Goal: Task Accomplishment & Management: Complete application form

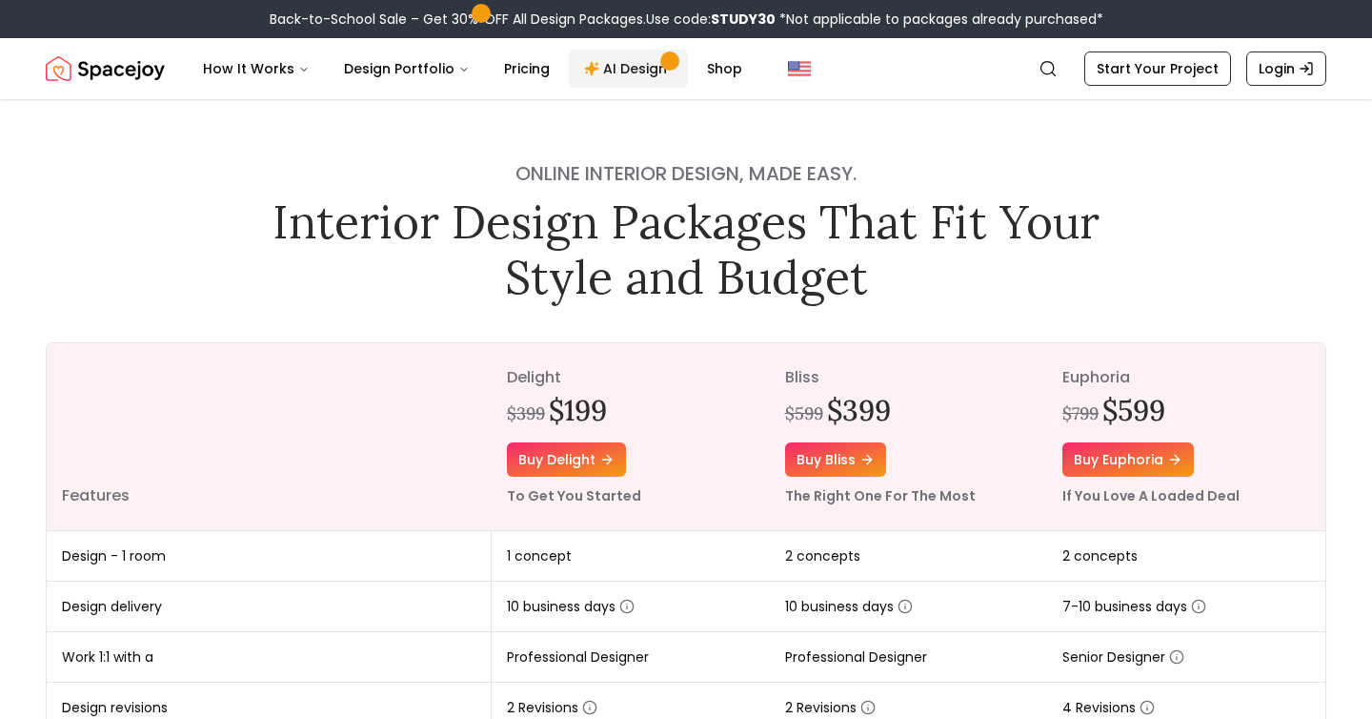
click at [627, 50] on link "AI Design" at bounding box center [628, 69] width 119 height 38
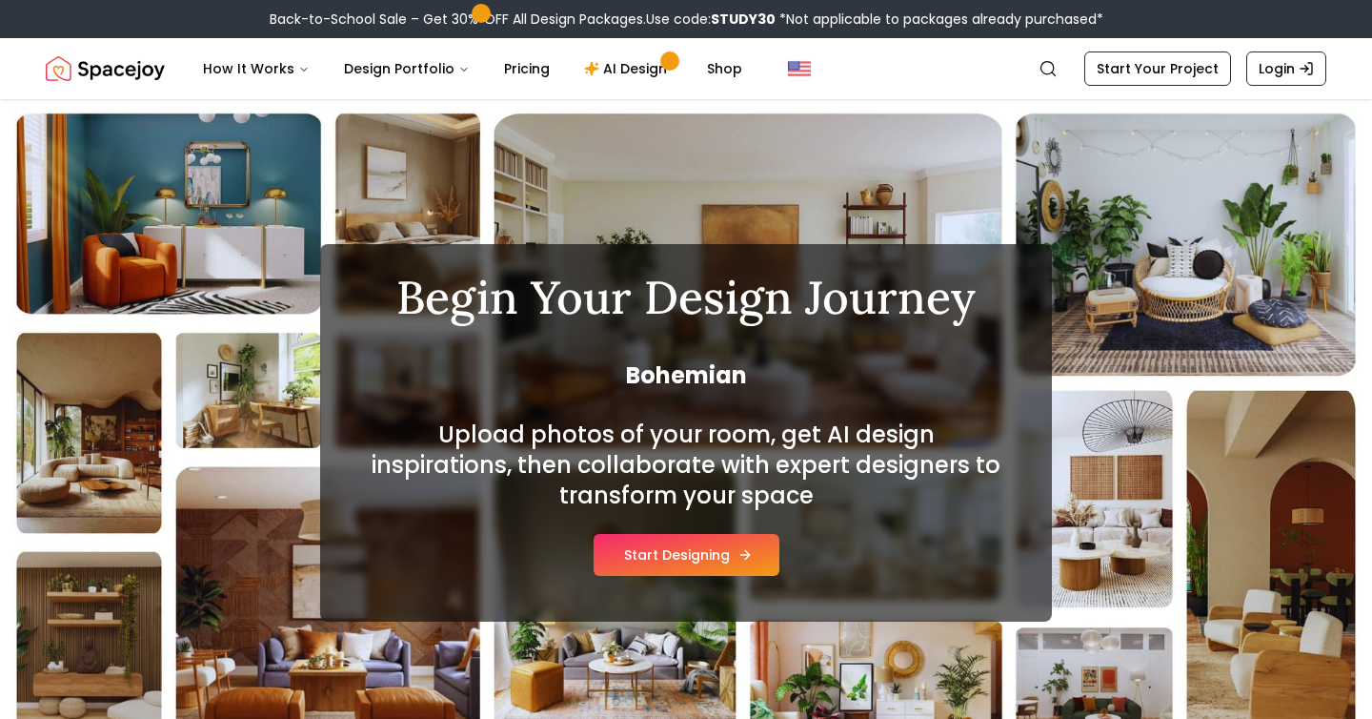
click at [701, 554] on button "Start Designing" at bounding box center [687, 555] width 186 height 42
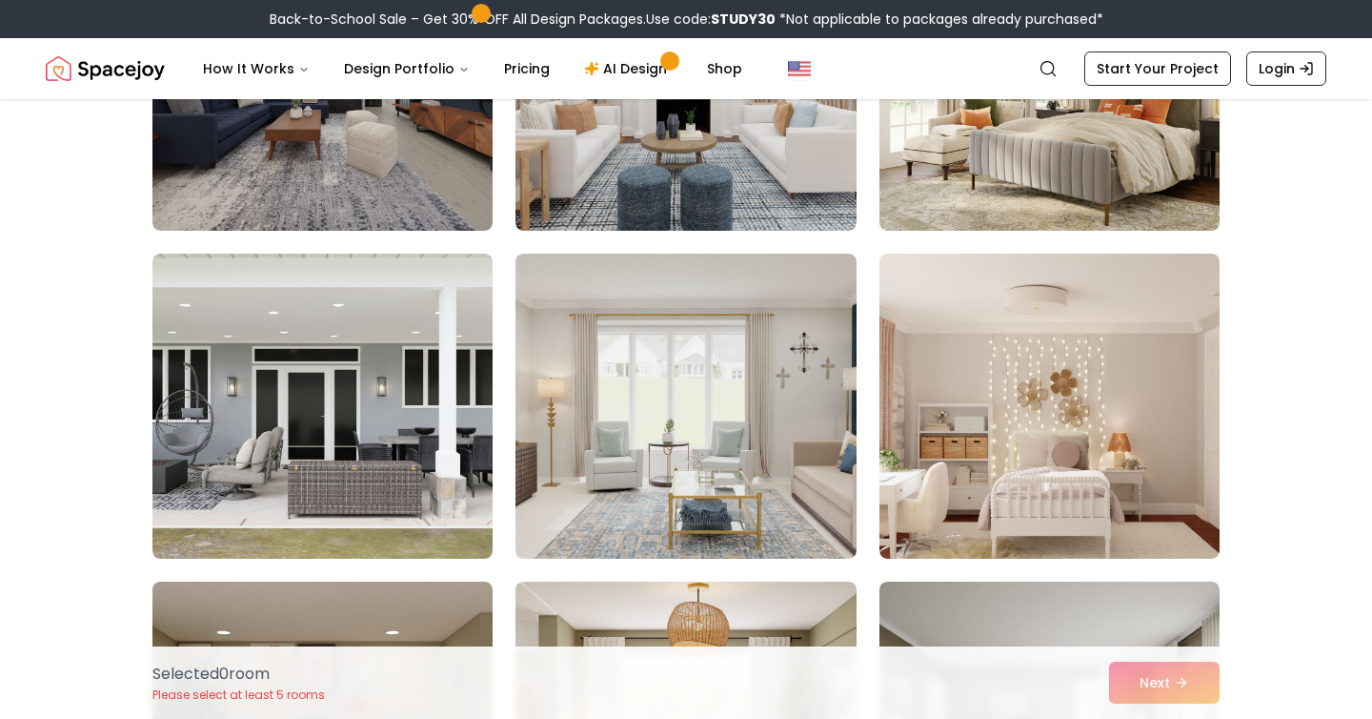
scroll to position [1646, 0]
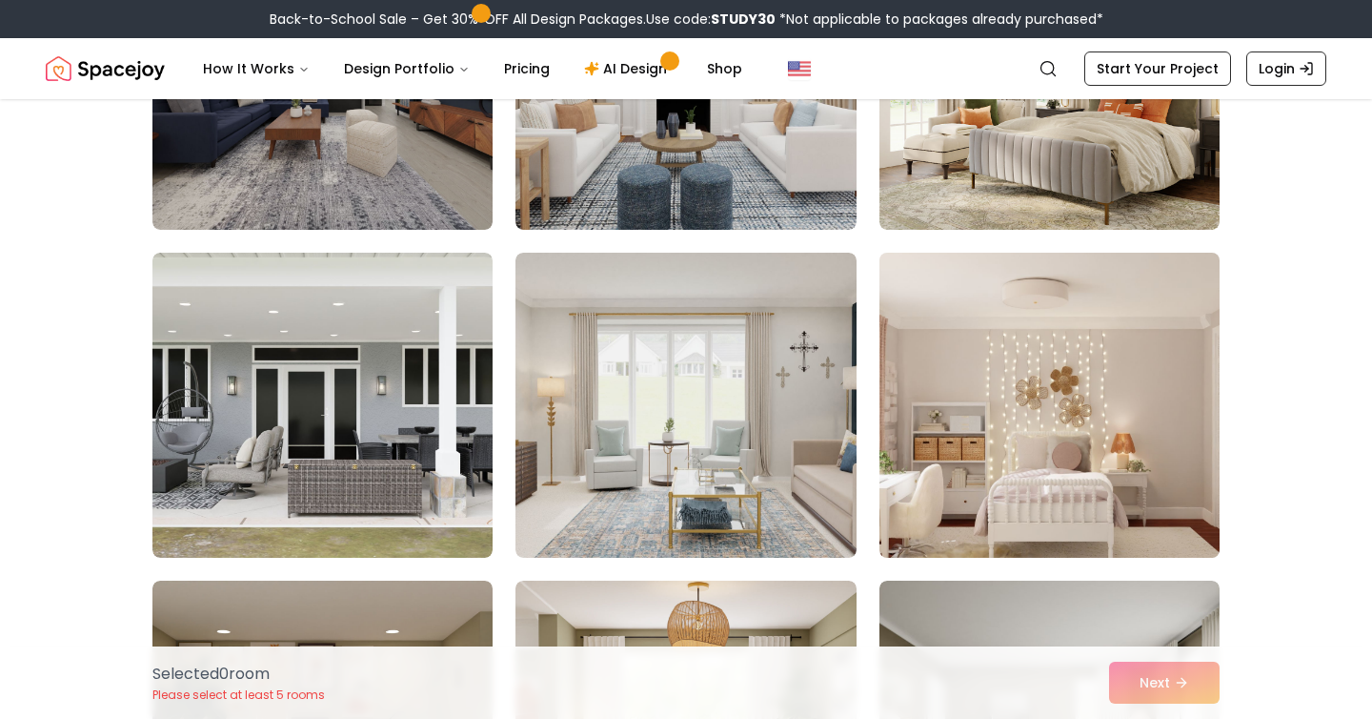
click at [1028, 525] on img at bounding box center [1049, 405] width 357 height 320
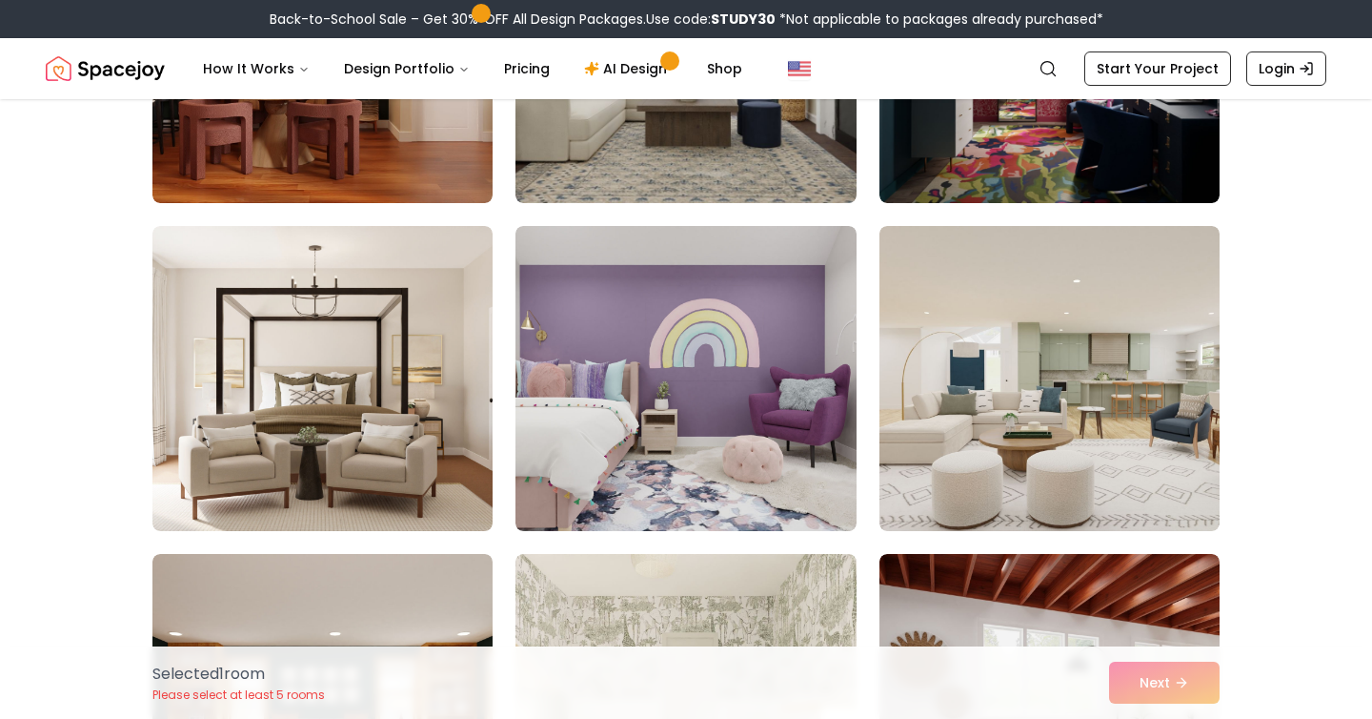
scroll to position [7251, 0]
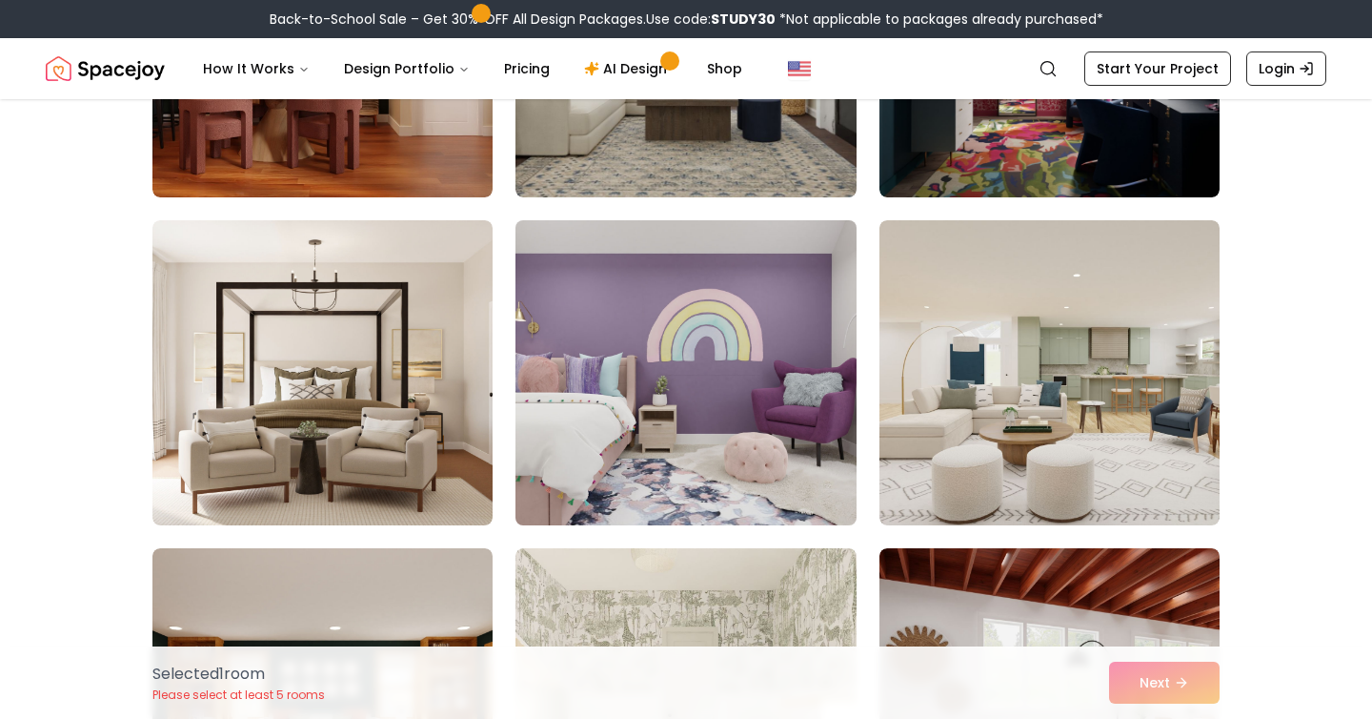
click at [700, 434] on img at bounding box center [685, 373] width 357 height 320
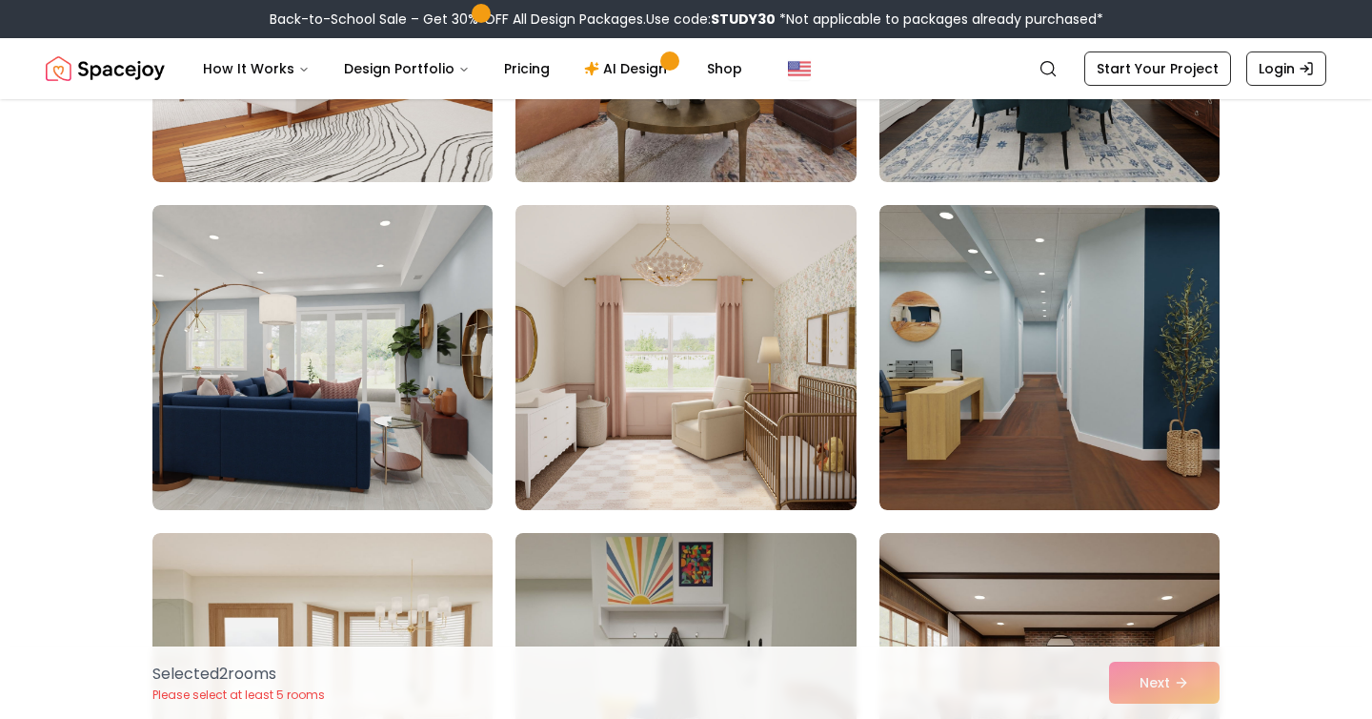
scroll to position [8564, 0]
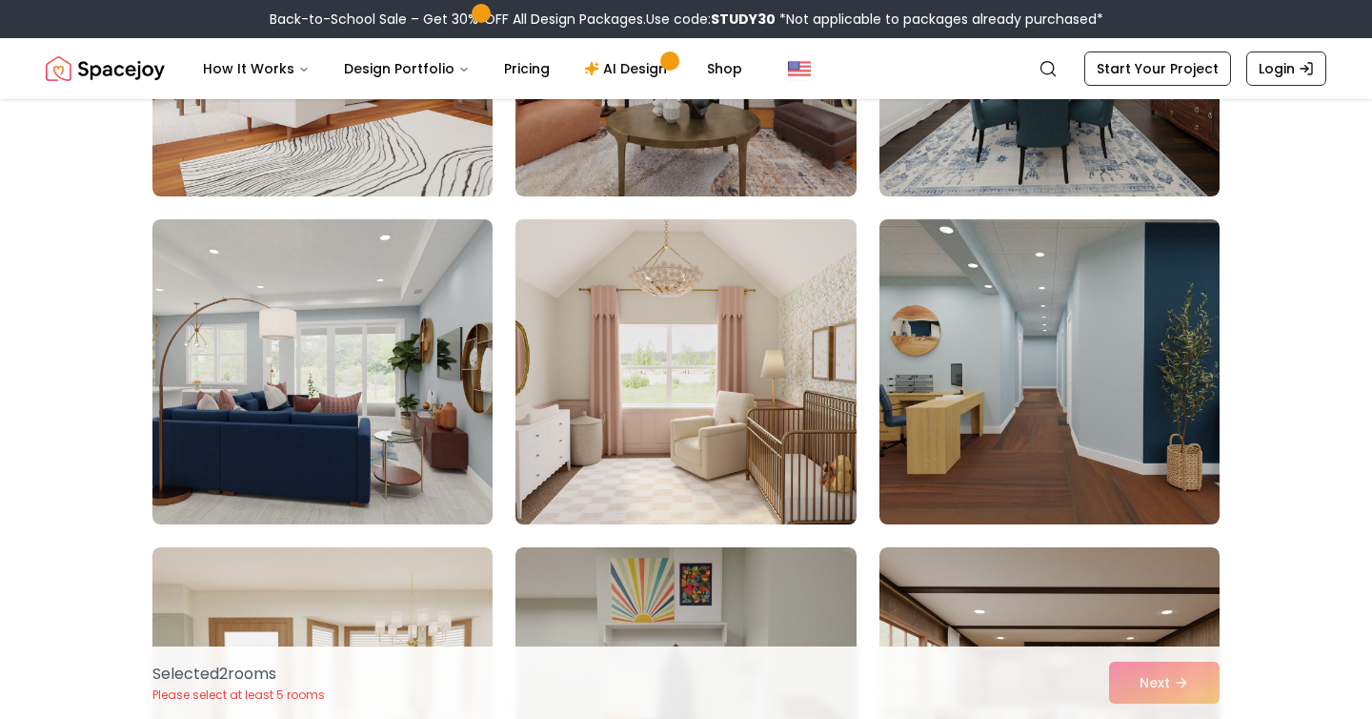
click at [681, 464] on img at bounding box center [685, 372] width 357 height 320
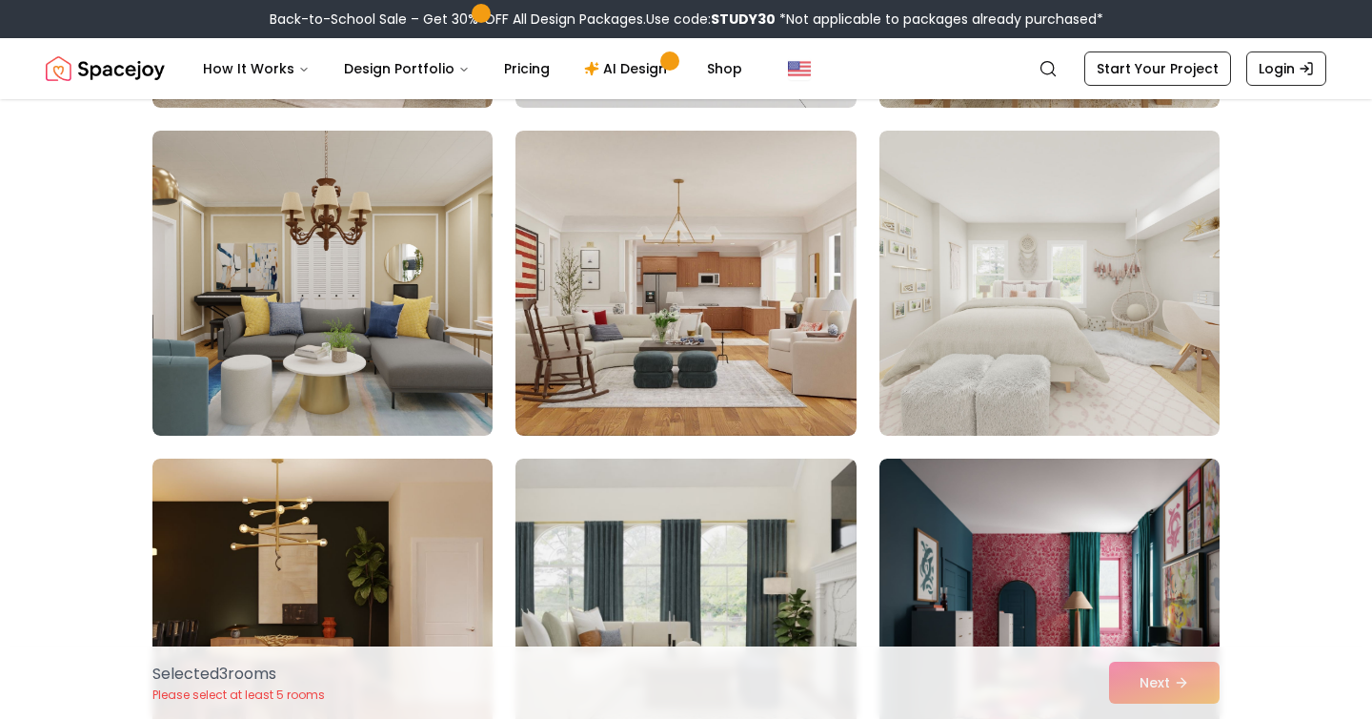
scroll to position [6683, 0]
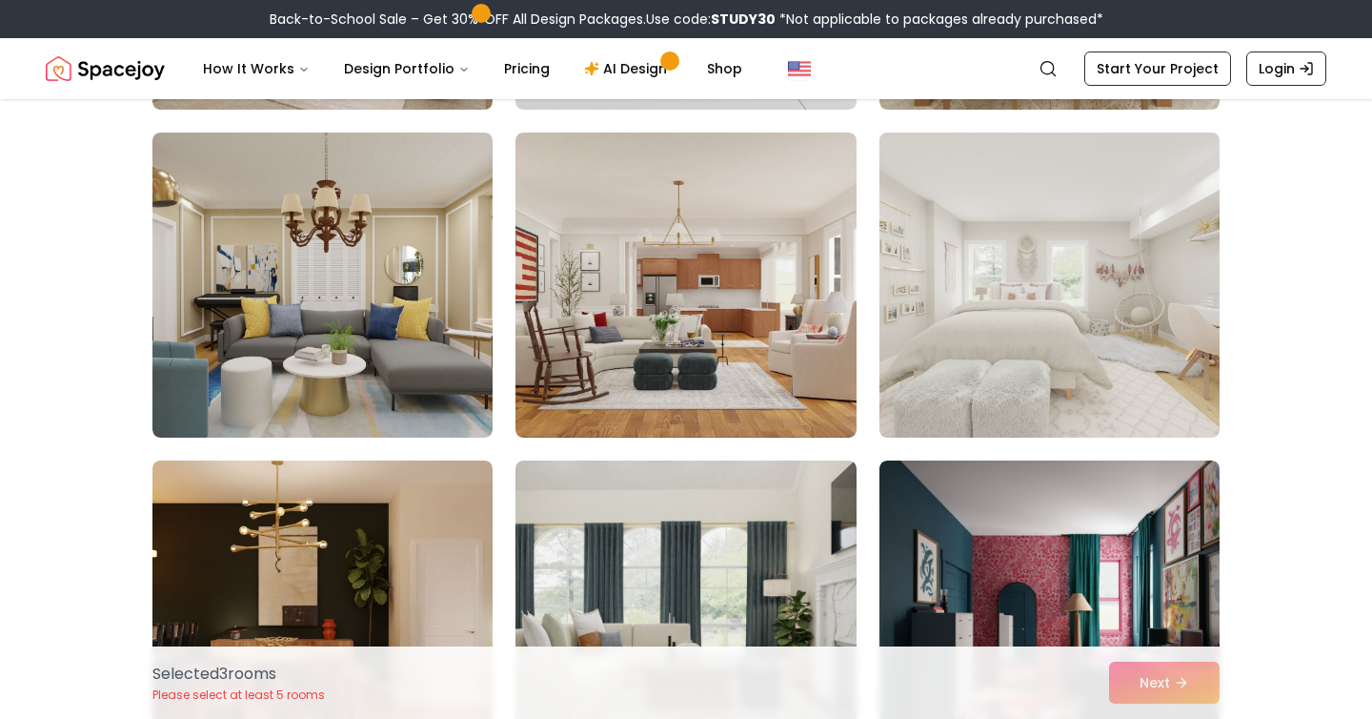
click at [1105, 259] on img at bounding box center [1049, 285] width 357 height 320
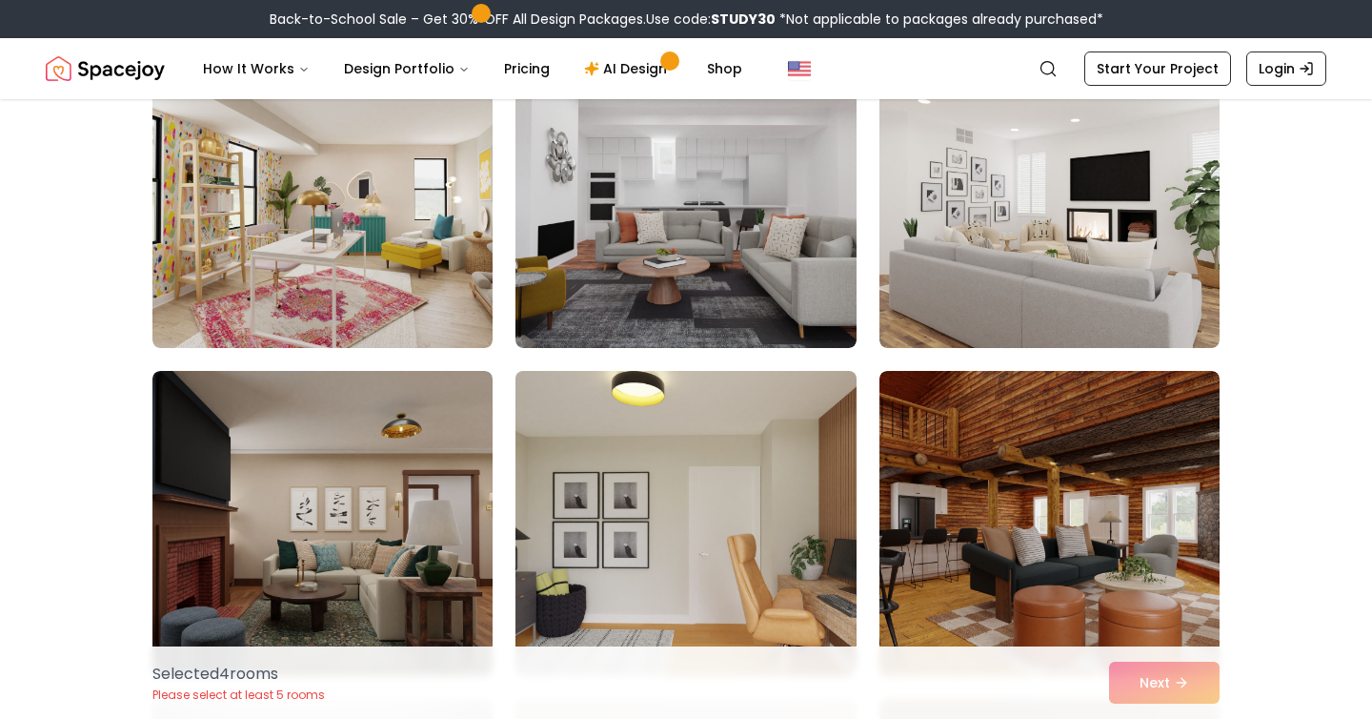
scroll to position [4148, 0]
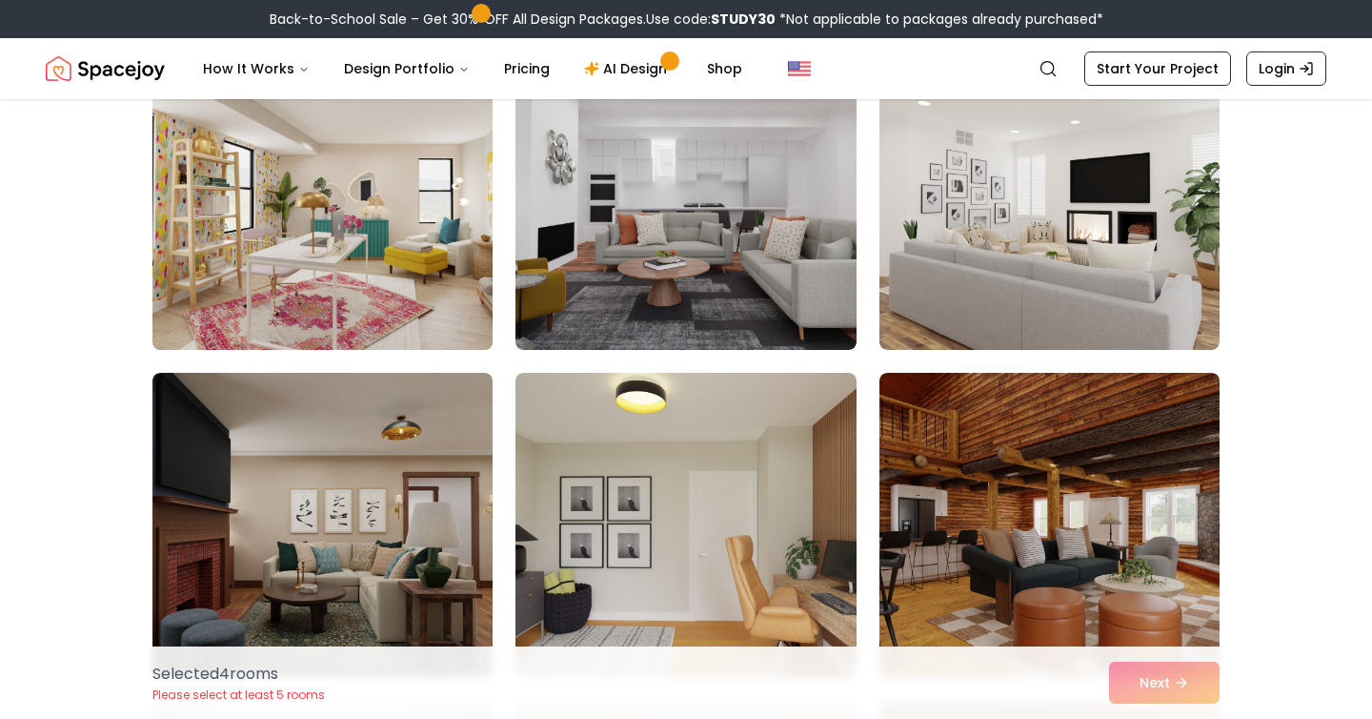
click at [288, 235] on img at bounding box center [322, 197] width 357 height 320
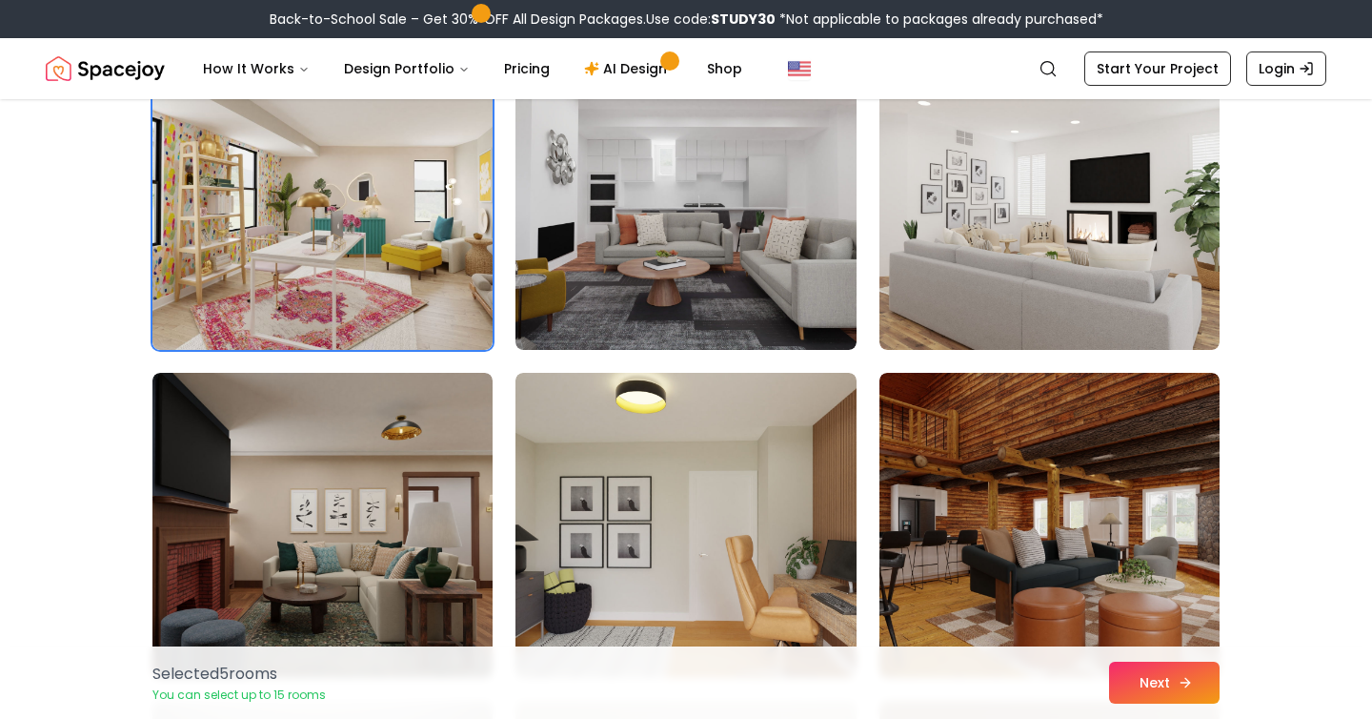
click at [1112, 680] on button "Next" at bounding box center [1164, 682] width 111 height 42
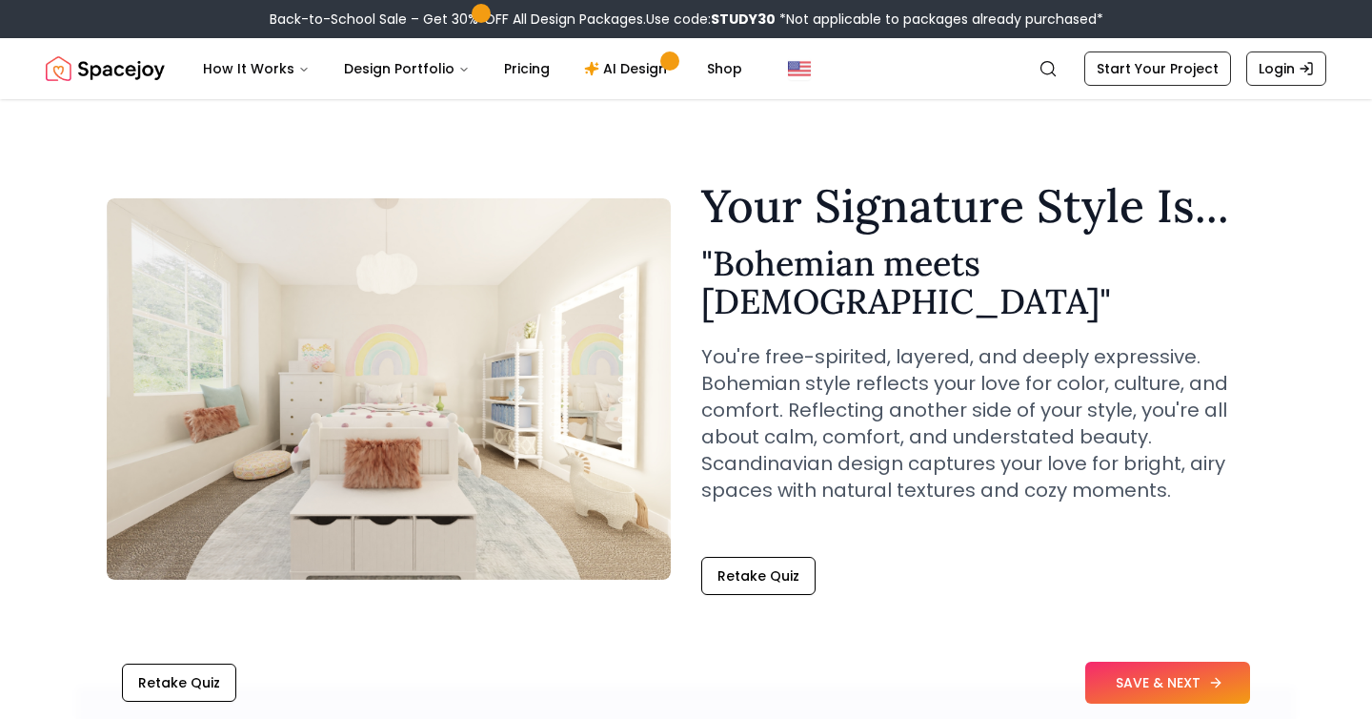
click at [1147, 693] on button "SAVE & NEXT" at bounding box center [1167, 682] width 165 height 42
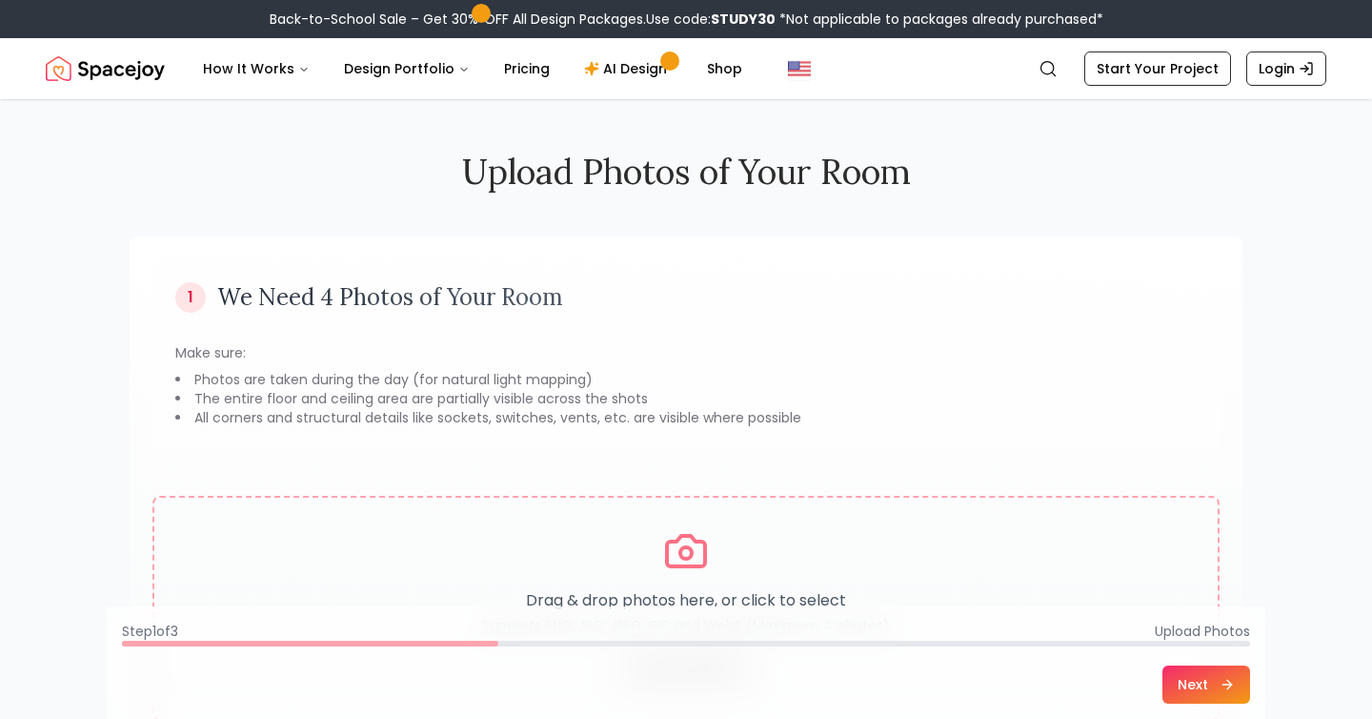
click at [1256, 86] on nav "Spacejoy Search How It Works Design Portfolio Pricing AI Design Shop Search Sta…" at bounding box center [686, 68] width 1281 height 61
click at [1260, 74] on link "Login" at bounding box center [1287, 68] width 80 height 34
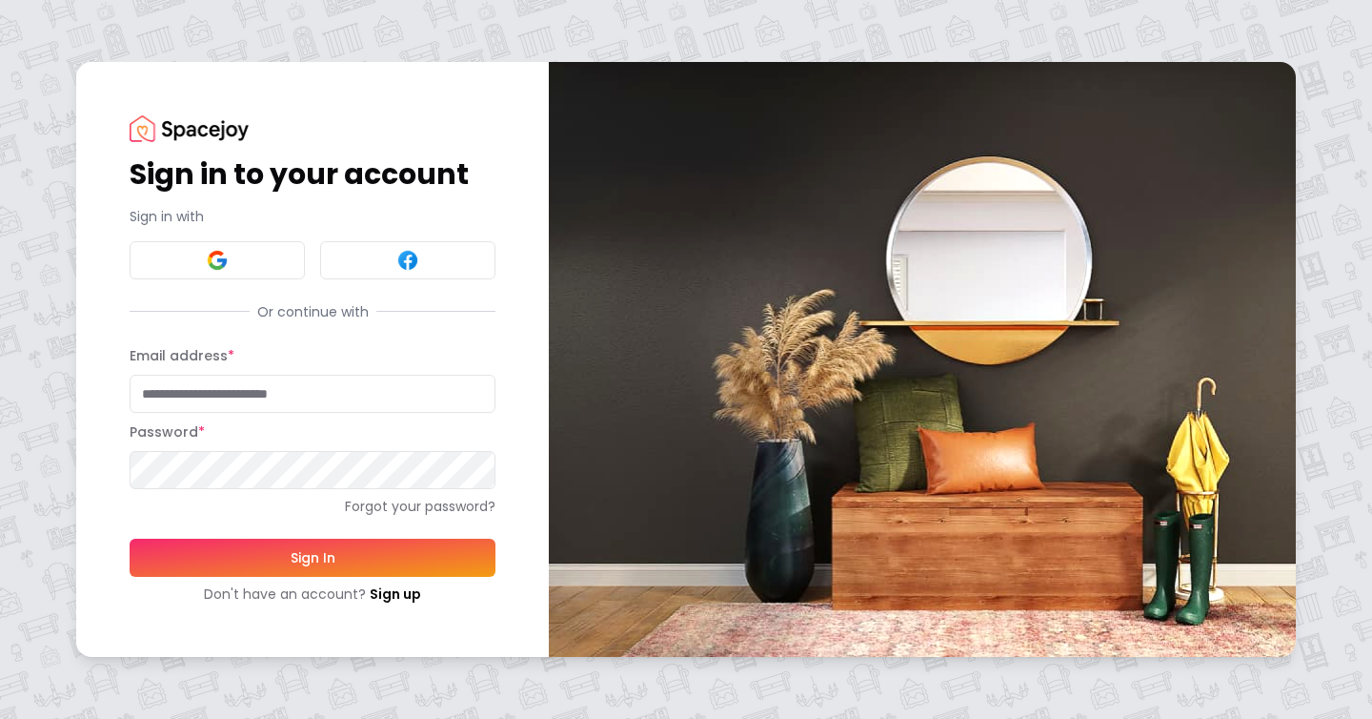
click at [273, 409] on input "Email address *" at bounding box center [313, 394] width 366 height 38
type input "**********"
click at [130, 538] on button "Sign In" at bounding box center [313, 557] width 366 height 38
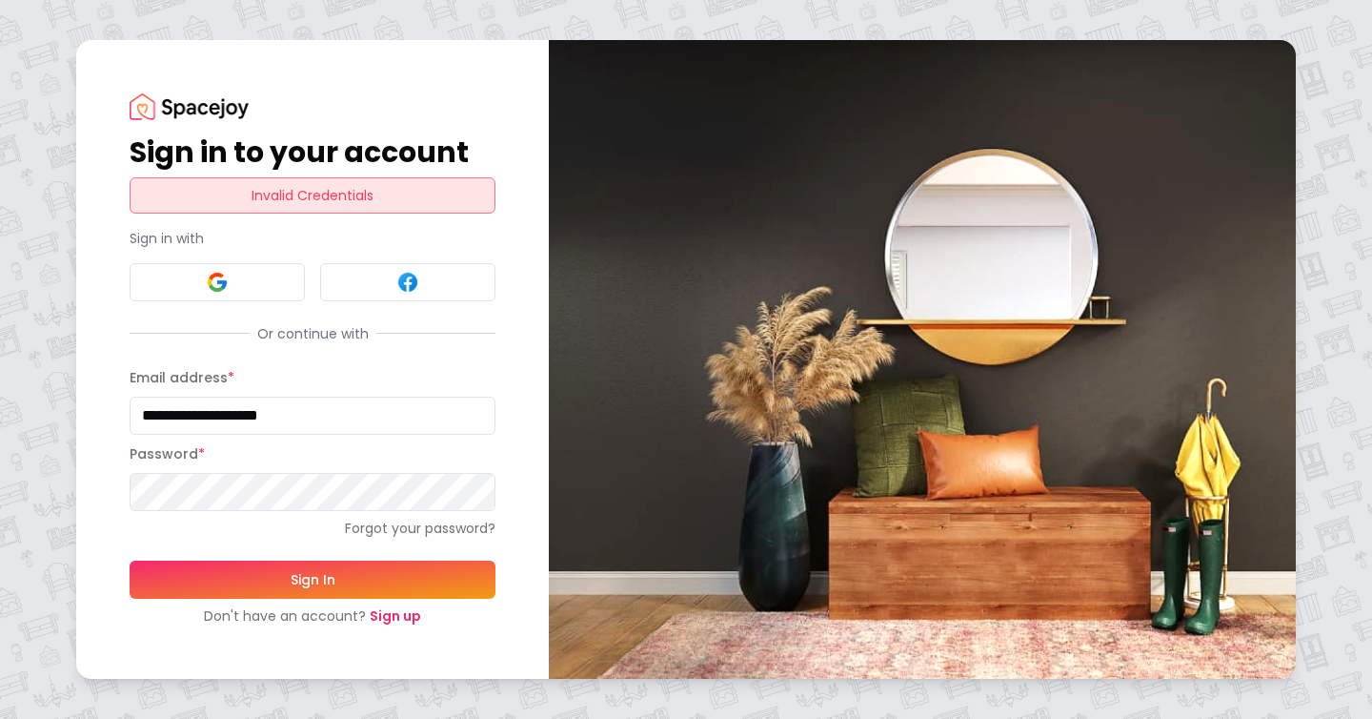
click at [396, 616] on link "Sign up" at bounding box center [395, 615] width 51 height 19
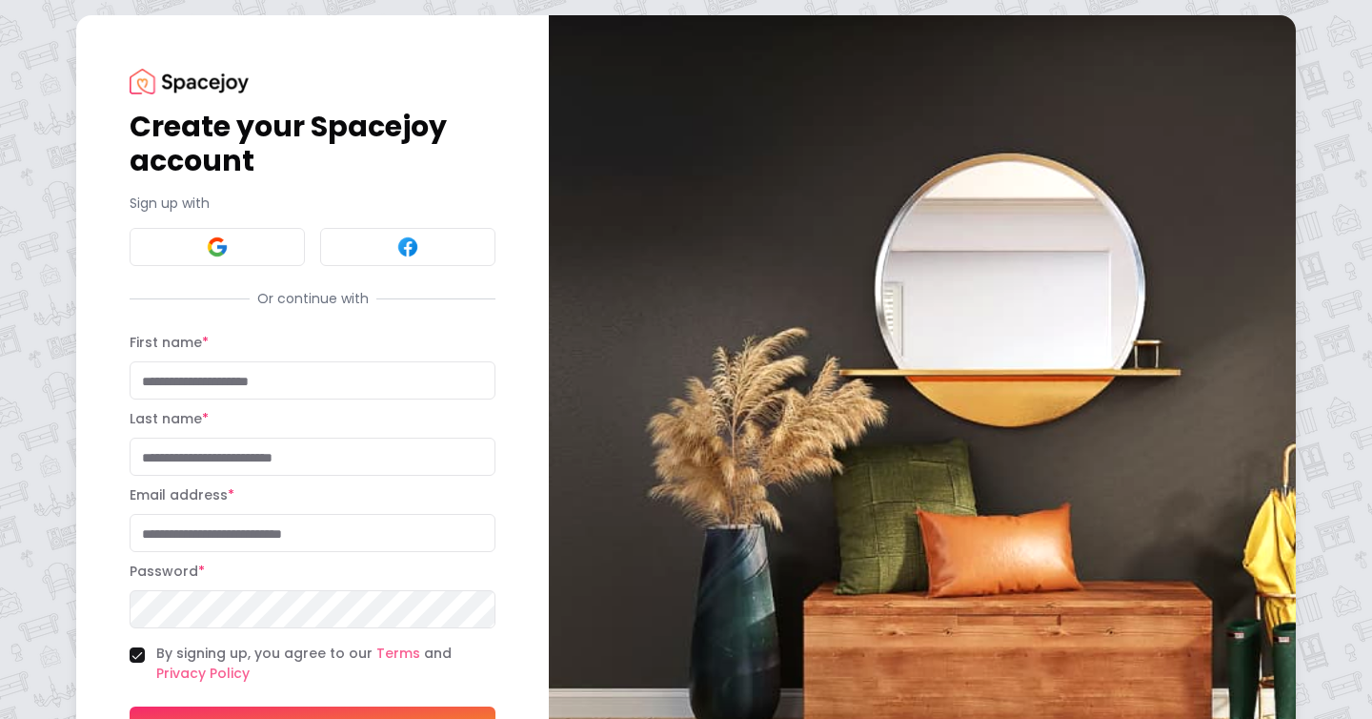
click at [318, 379] on input "First name *" at bounding box center [313, 380] width 366 height 38
type input "*****"
type input "**********"
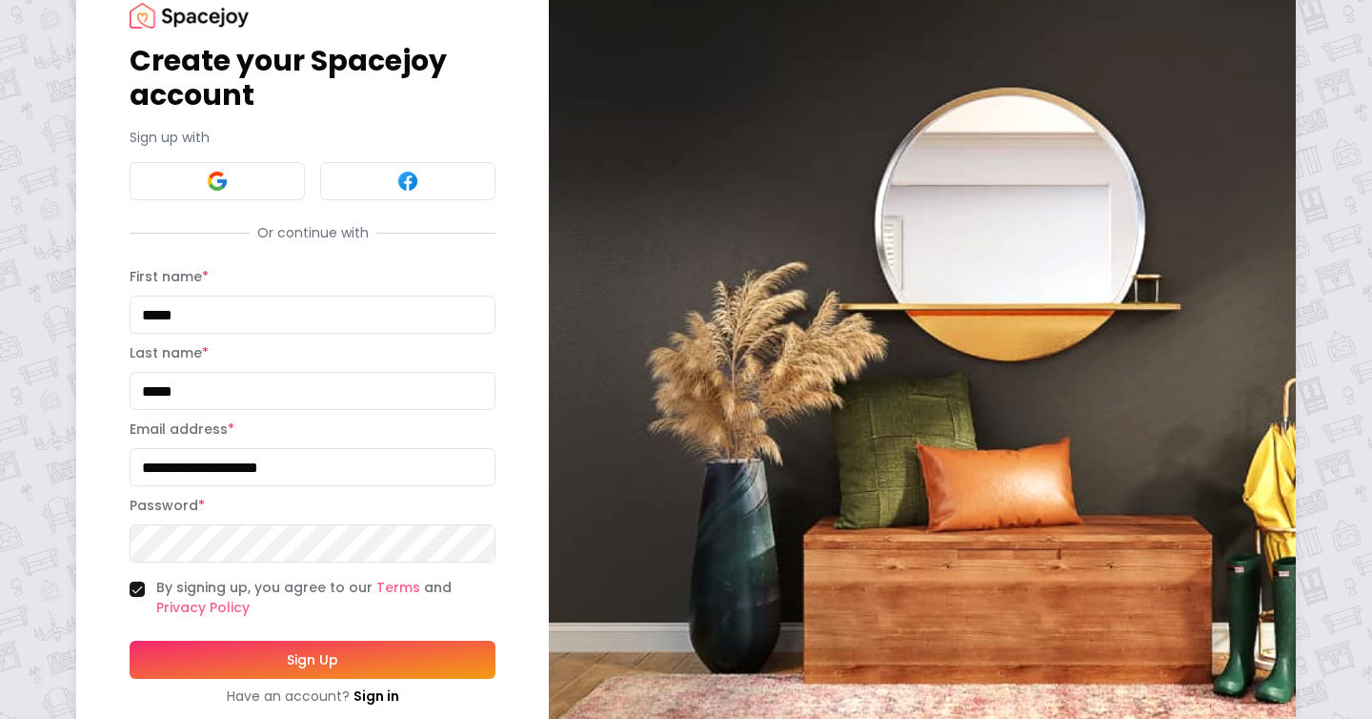
scroll to position [78, 0]
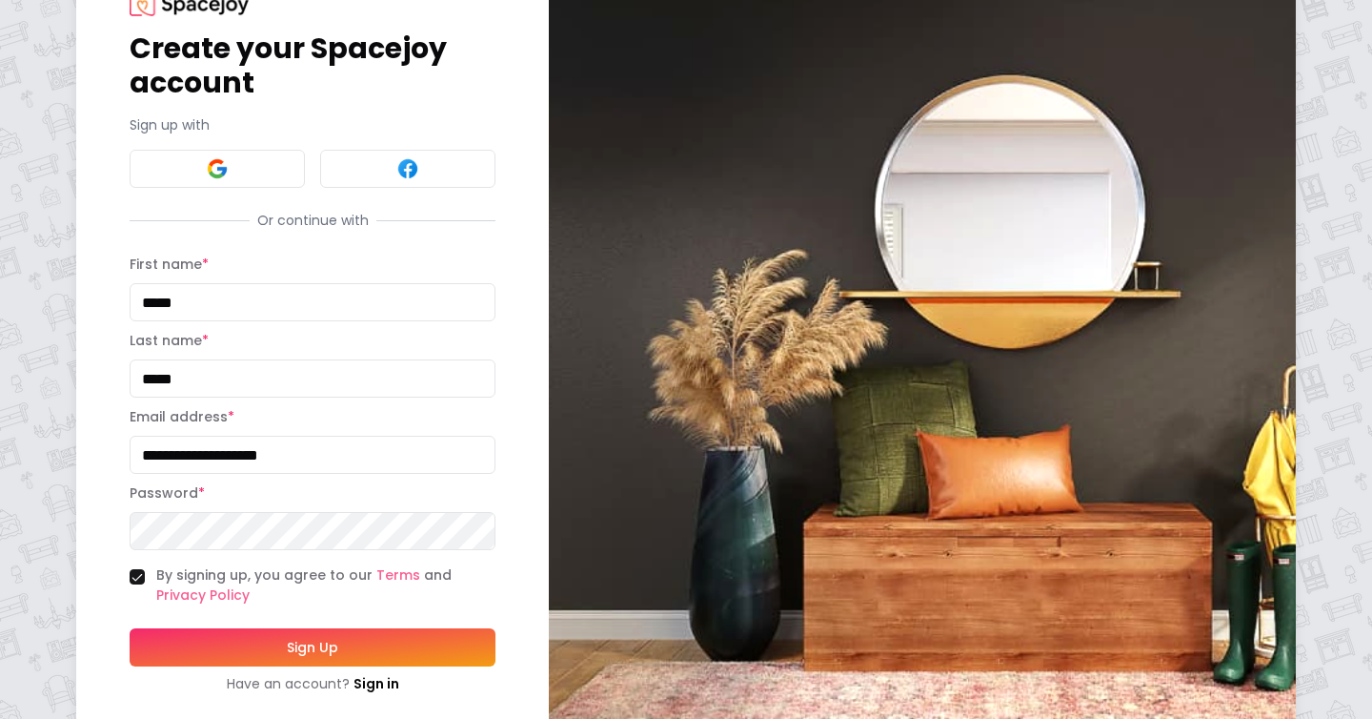
click at [269, 649] on button "Sign Up" at bounding box center [313, 647] width 366 height 38
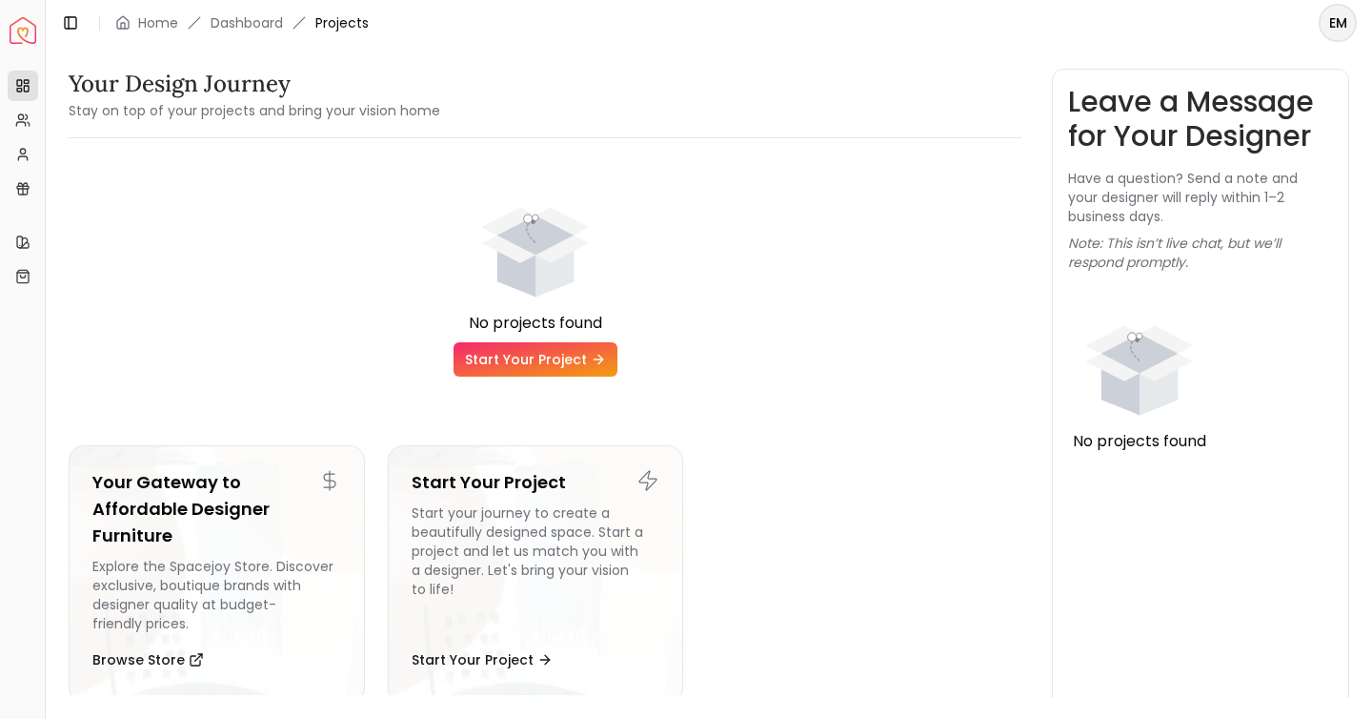
scroll to position [23, 0]
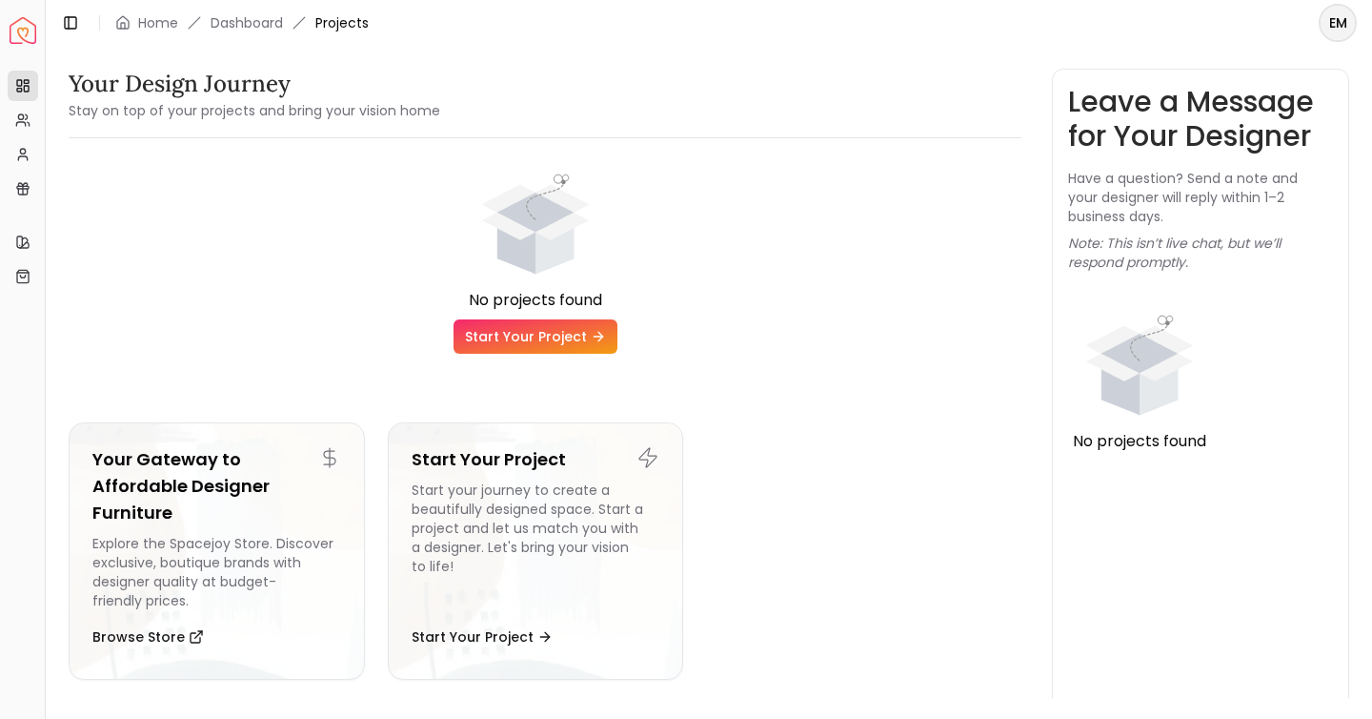
click at [591, 340] on icon at bounding box center [598, 336] width 15 height 15
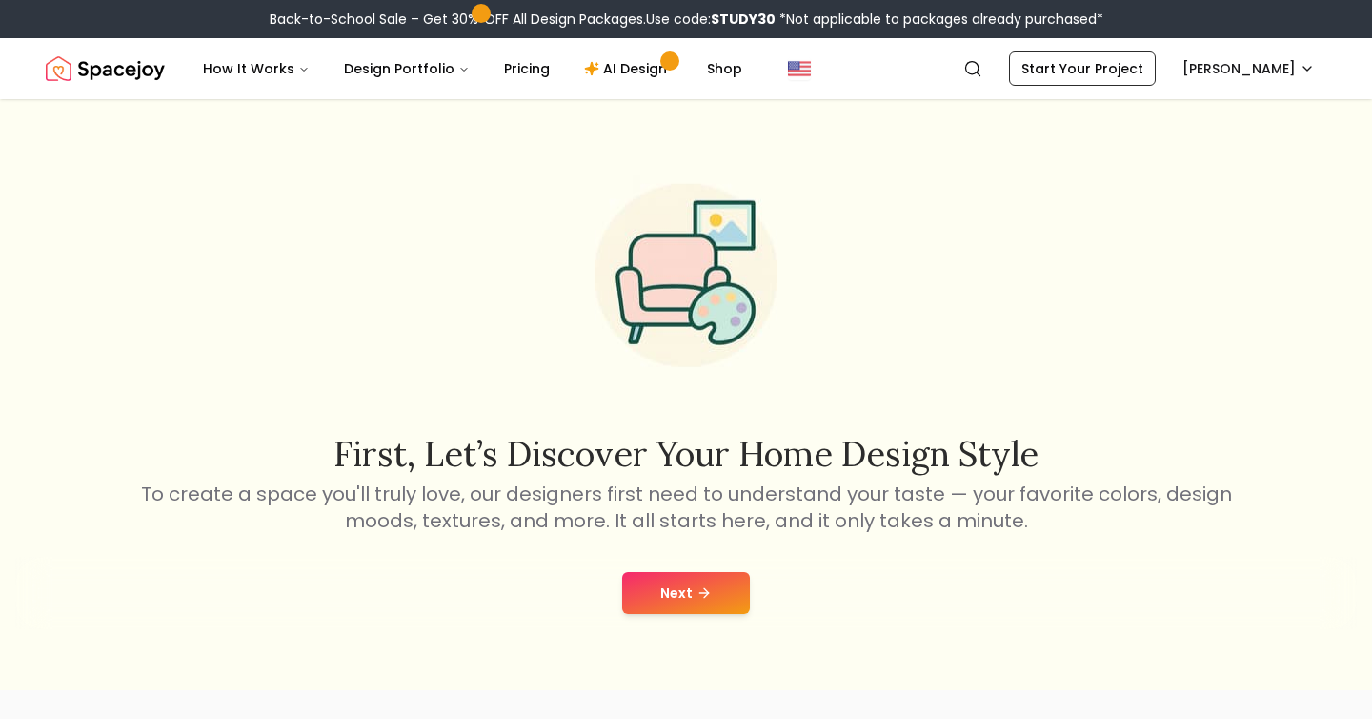
click at [713, 594] on button "Next" at bounding box center [686, 593] width 128 height 42
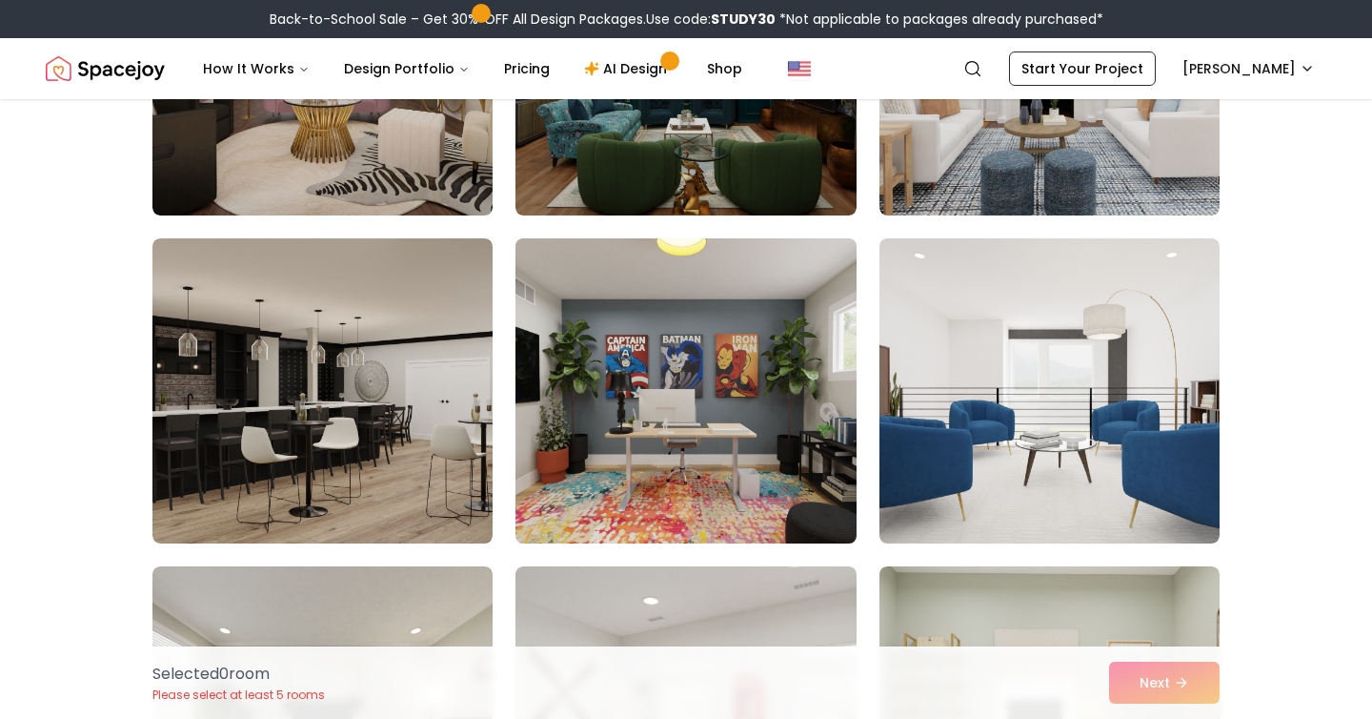
scroll to position [678, 0]
click at [649, 405] on img at bounding box center [685, 390] width 357 height 320
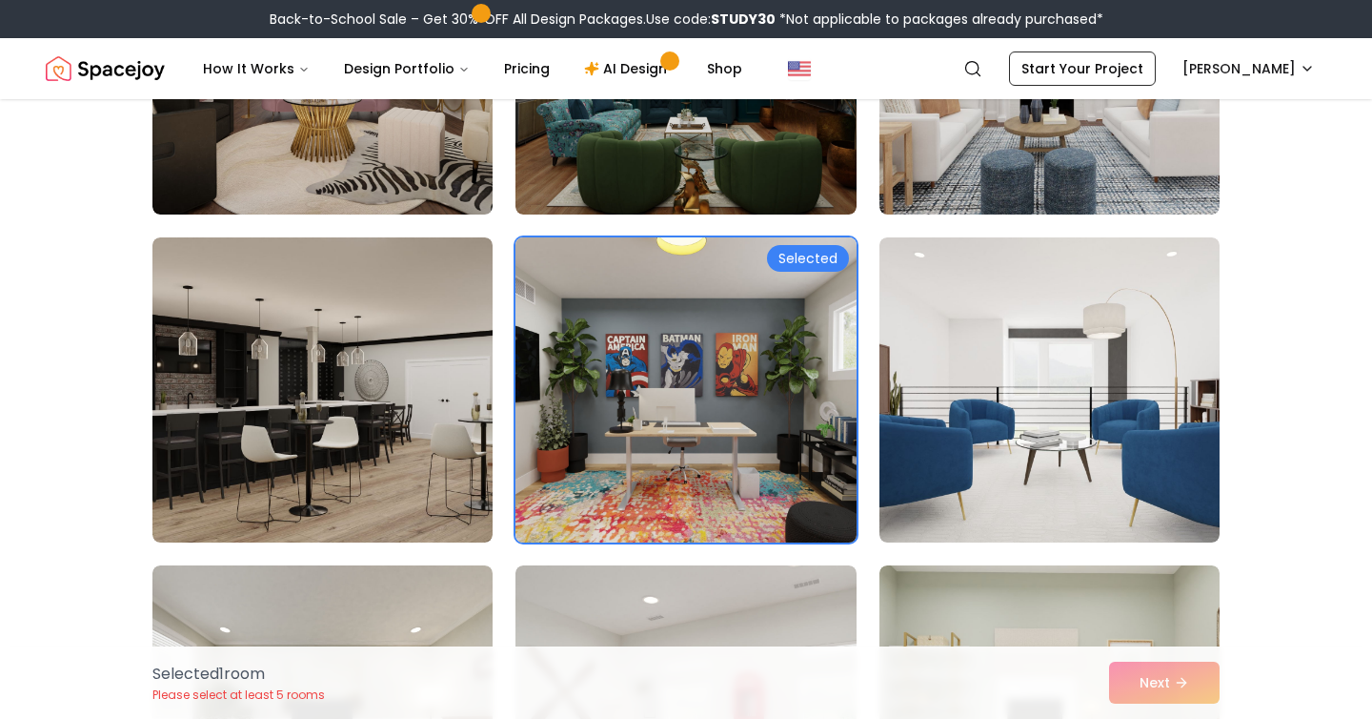
click at [649, 405] on img at bounding box center [685, 390] width 357 height 320
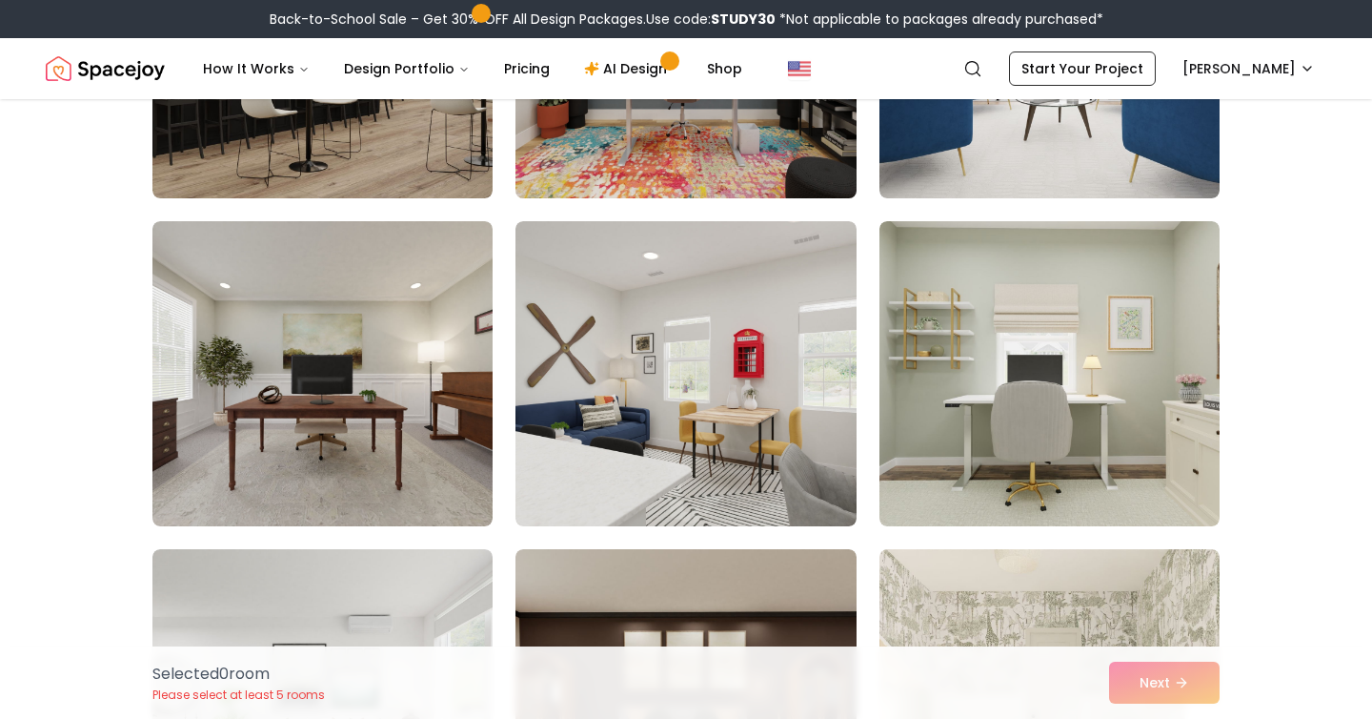
scroll to position [1023, 0]
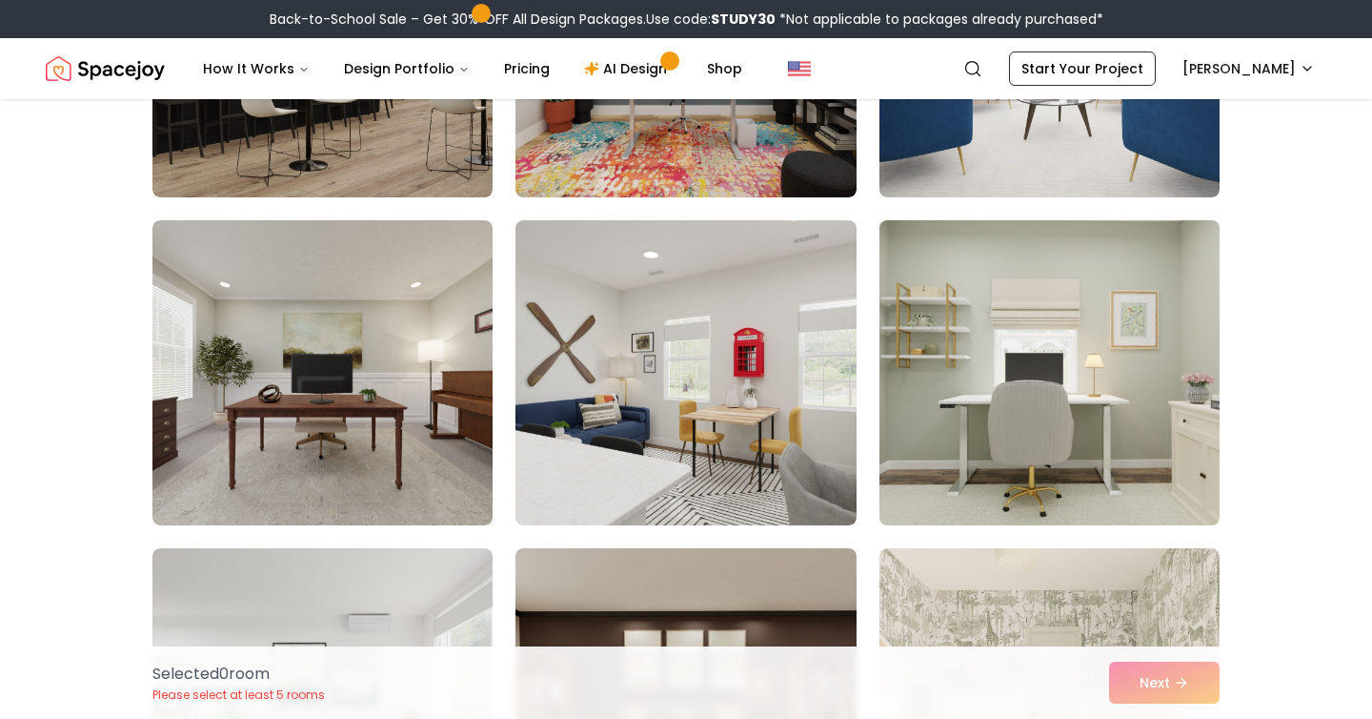
click at [1086, 518] on img at bounding box center [1049, 373] width 357 height 320
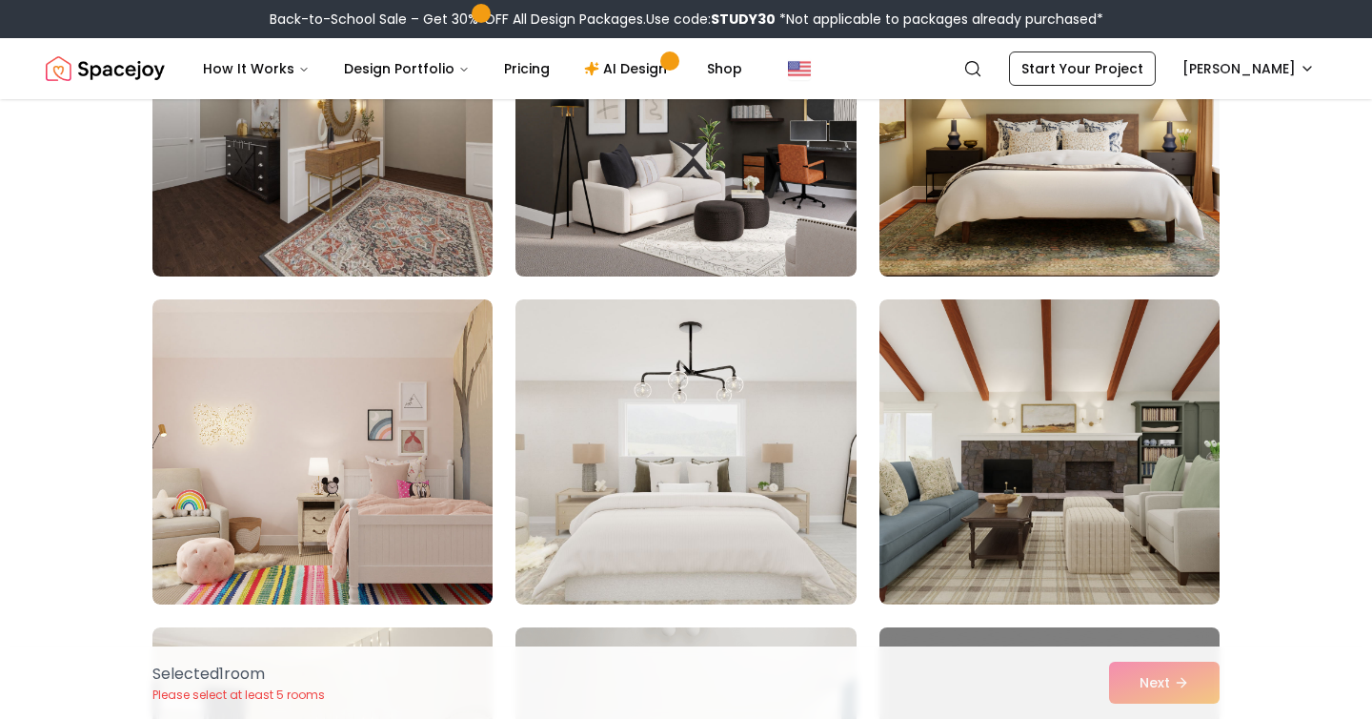
scroll to position [2619, 0]
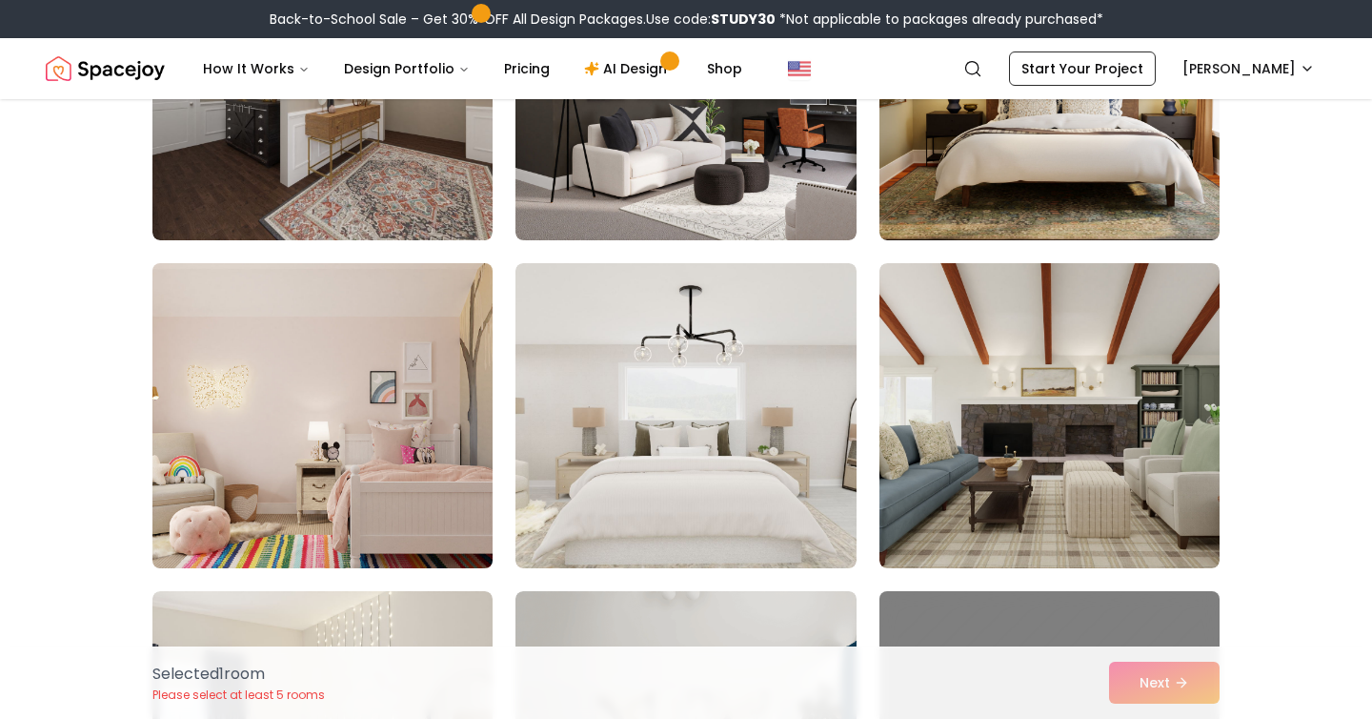
click at [435, 505] on img at bounding box center [322, 415] width 357 height 320
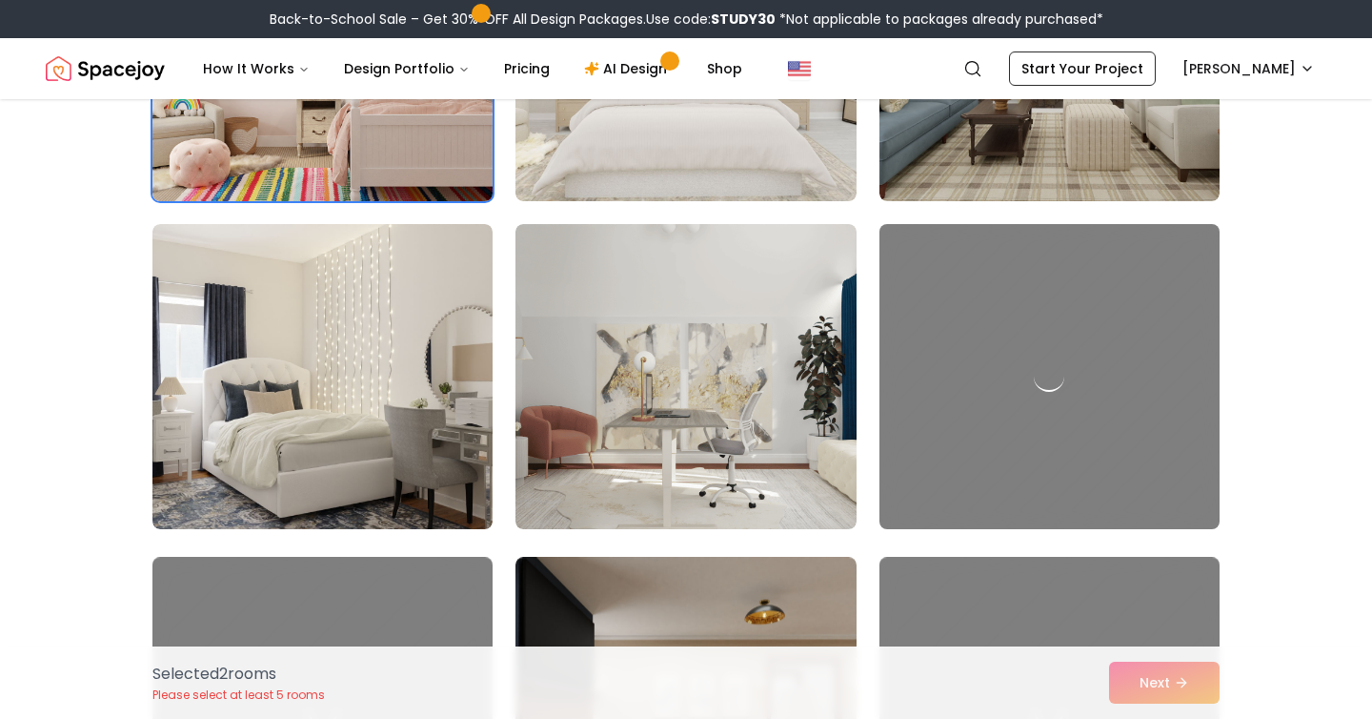
scroll to position [2990, 0]
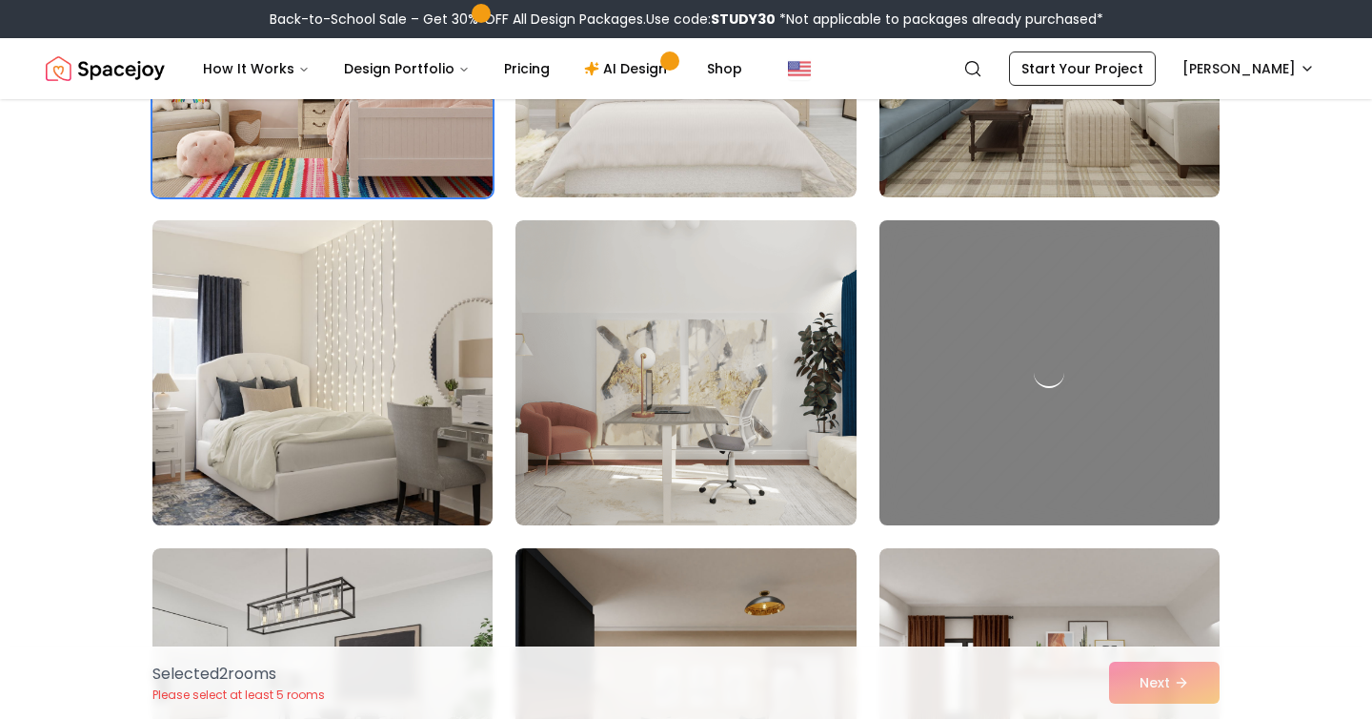
click at [336, 373] on img at bounding box center [322, 373] width 357 height 320
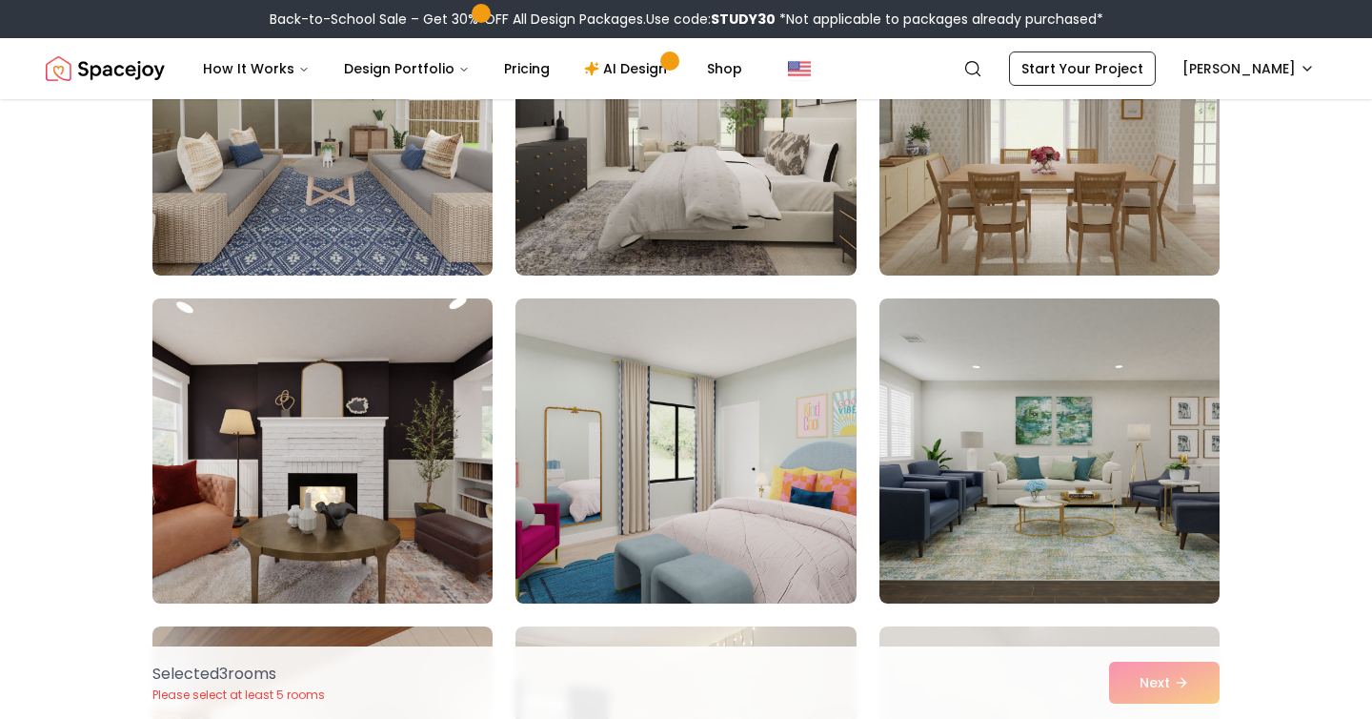
scroll to position [4553, 0]
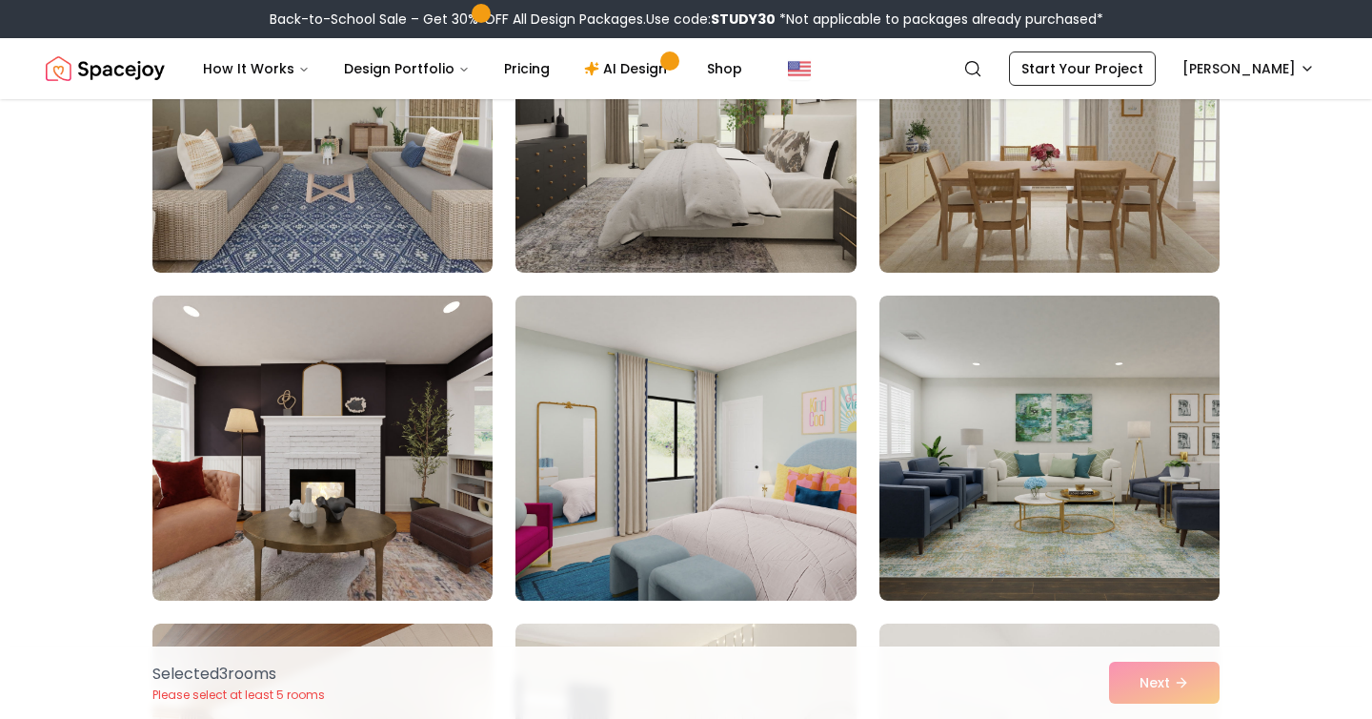
click at [660, 374] on img at bounding box center [685, 448] width 357 height 320
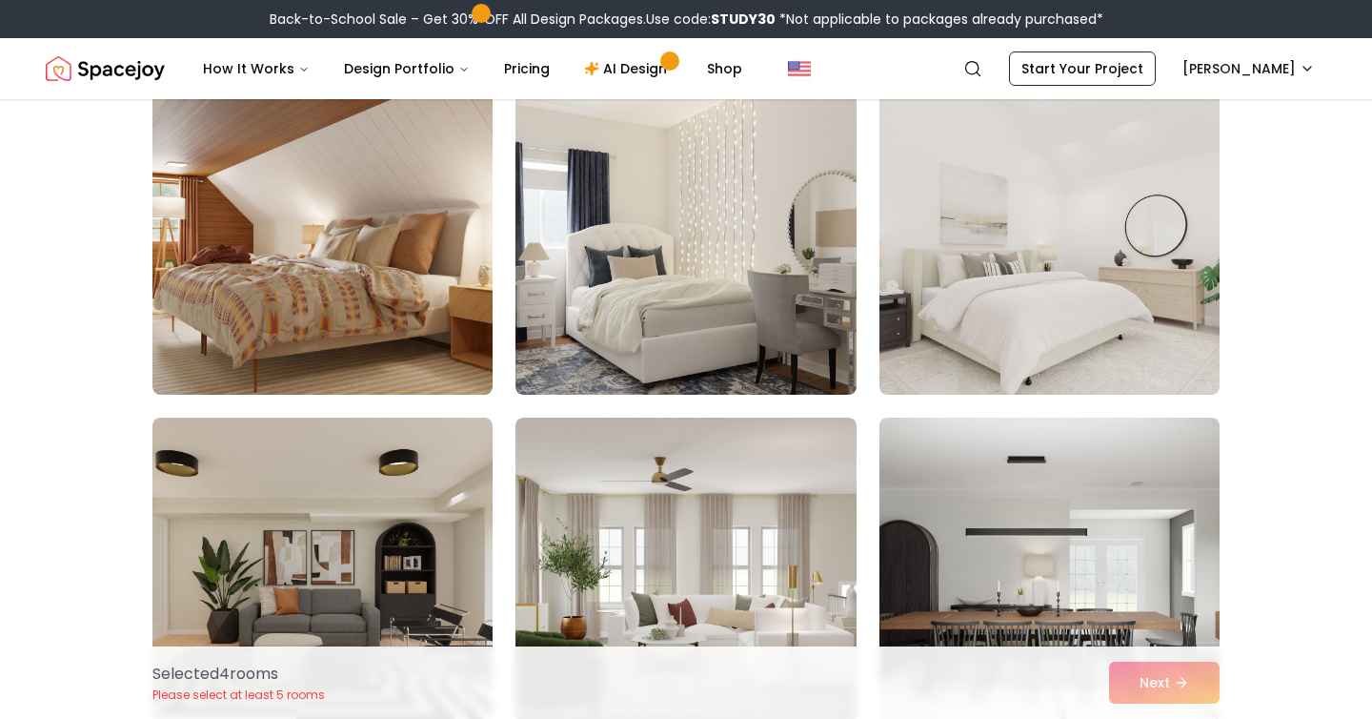
scroll to position [5082, 0]
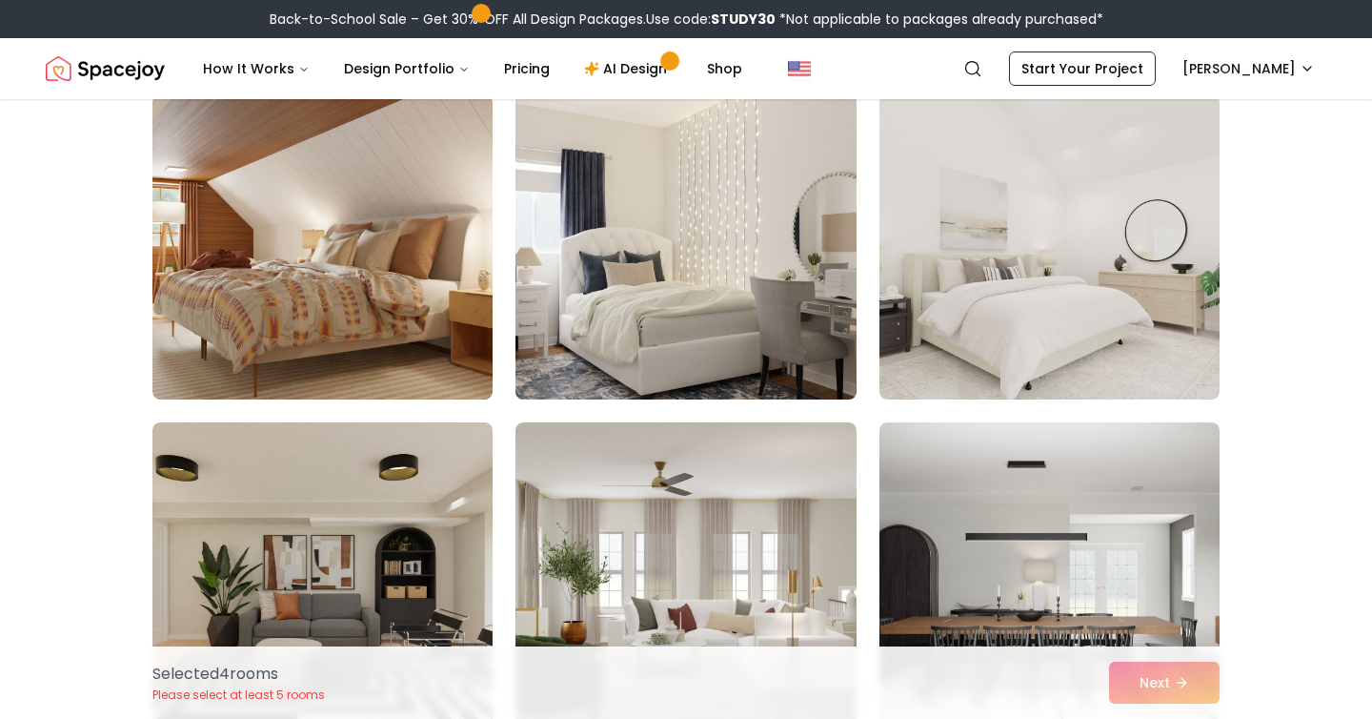
click at [633, 253] on img at bounding box center [685, 247] width 357 height 320
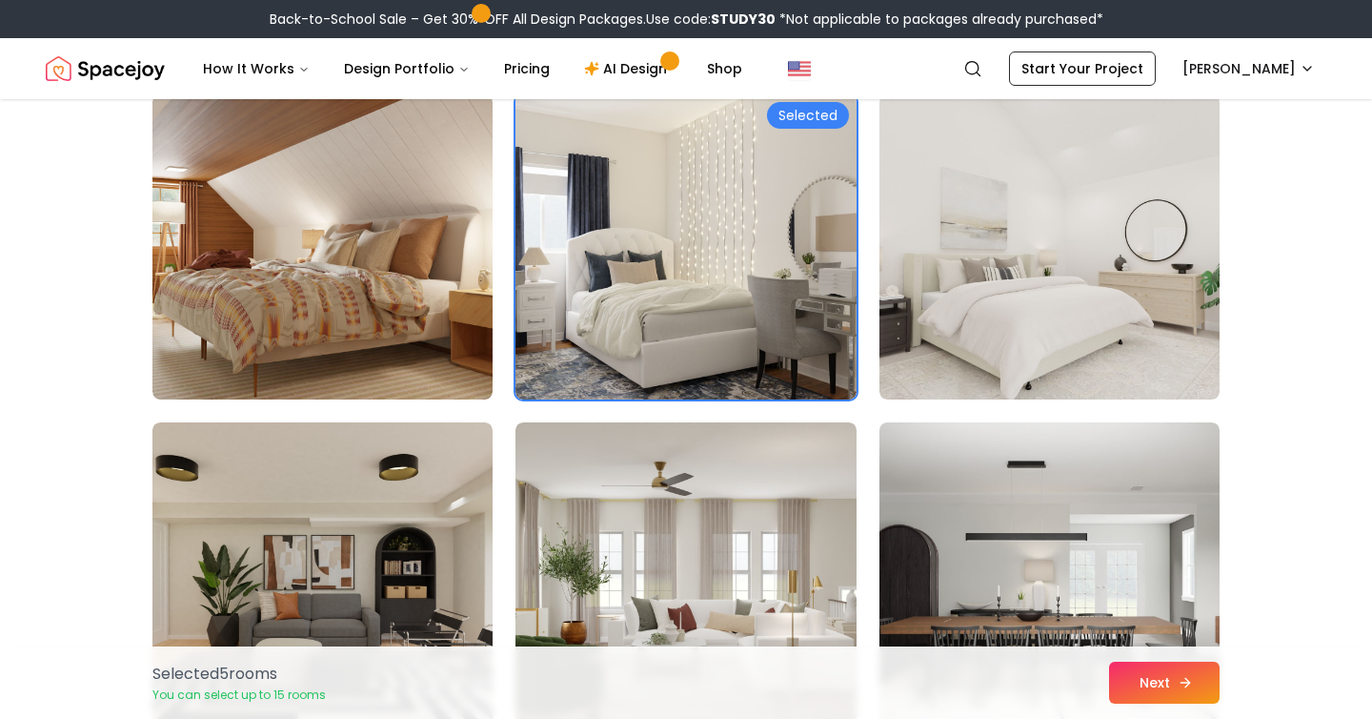
click at [1148, 681] on button "Next" at bounding box center [1164, 682] width 111 height 42
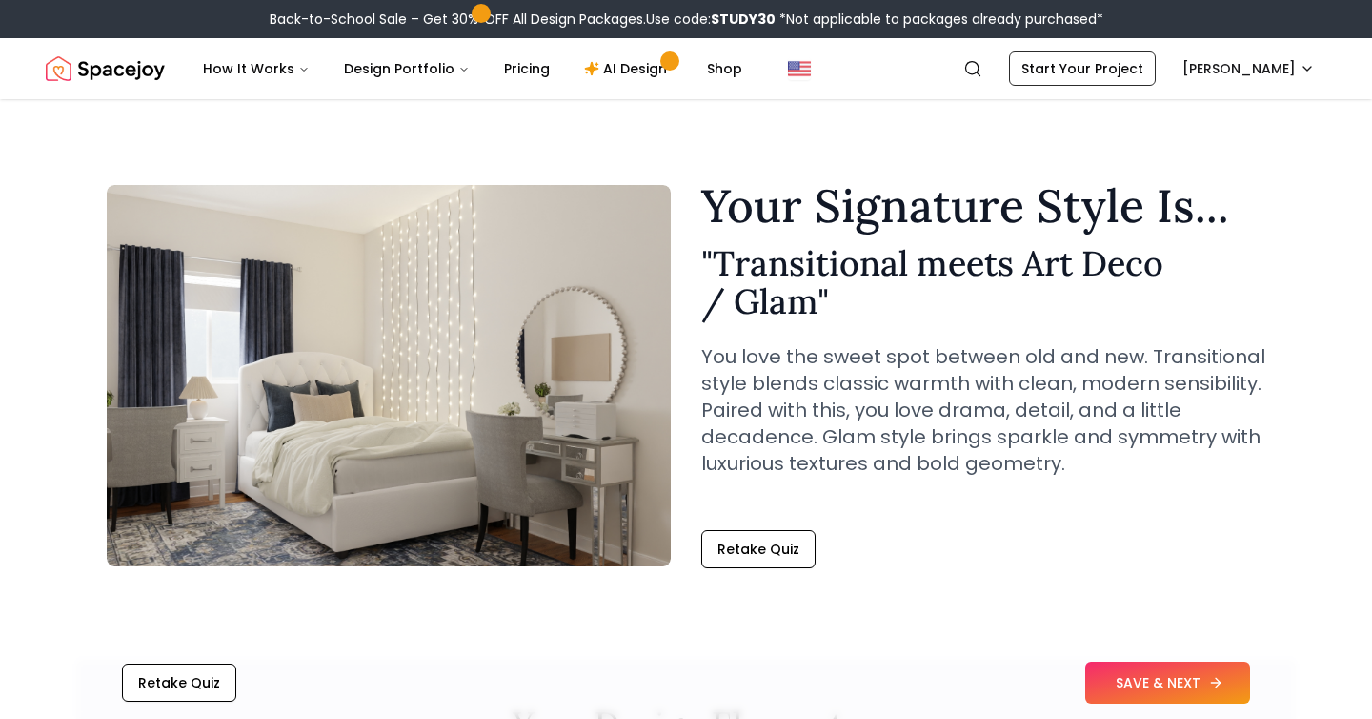
click at [1155, 687] on button "SAVE & NEXT" at bounding box center [1167, 682] width 165 height 42
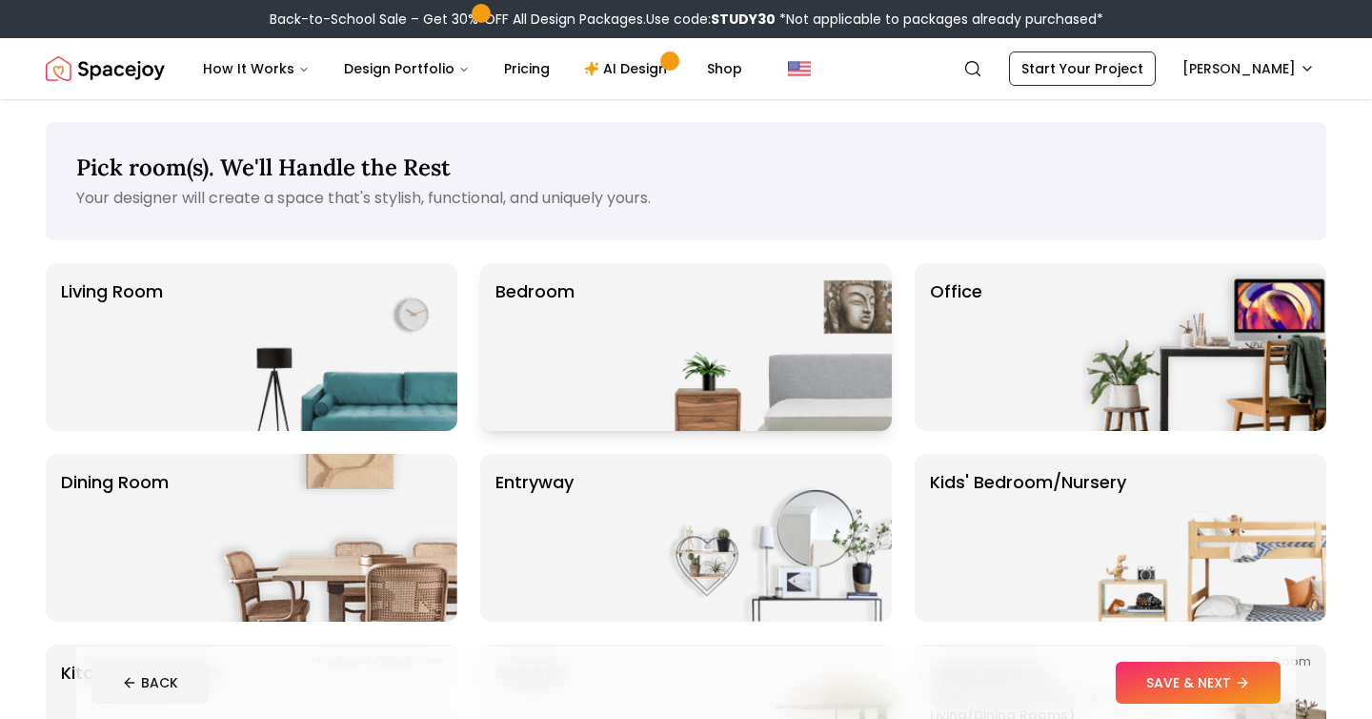
click at [609, 274] on div "Bedroom" at bounding box center [686, 347] width 412 height 168
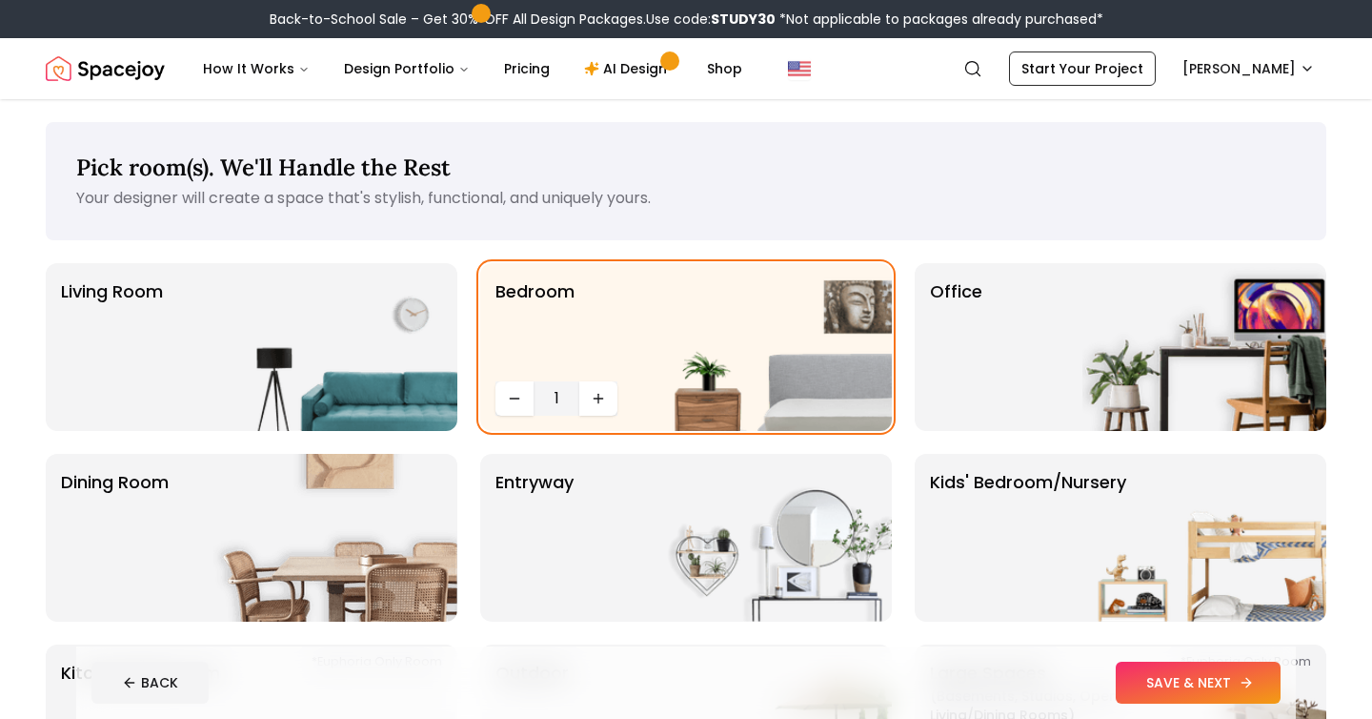
click at [1206, 671] on button "SAVE & NEXT" at bounding box center [1198, 682] width 165 height 42
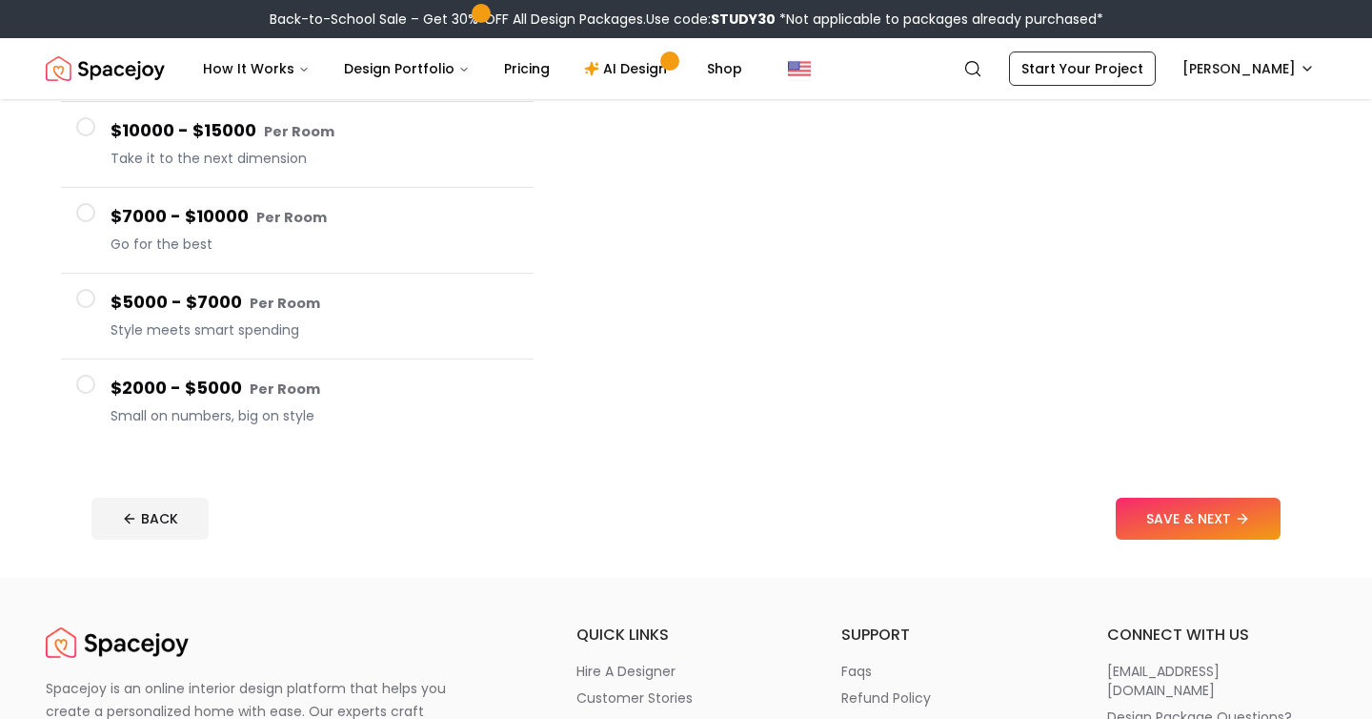
scroll to position [287, 0]
